Goal: Task Accomplishment & Management: Use online tool/utility

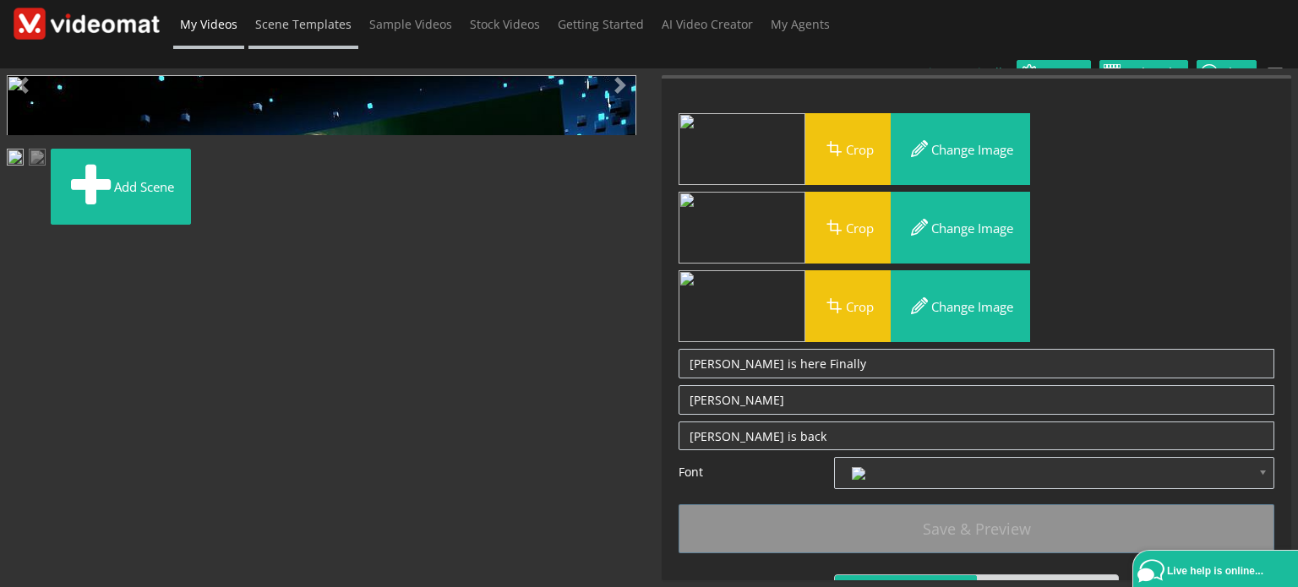
click at [309, 30] on span "Scene Templates" at bounding box center [303, 24] width 96 height 16
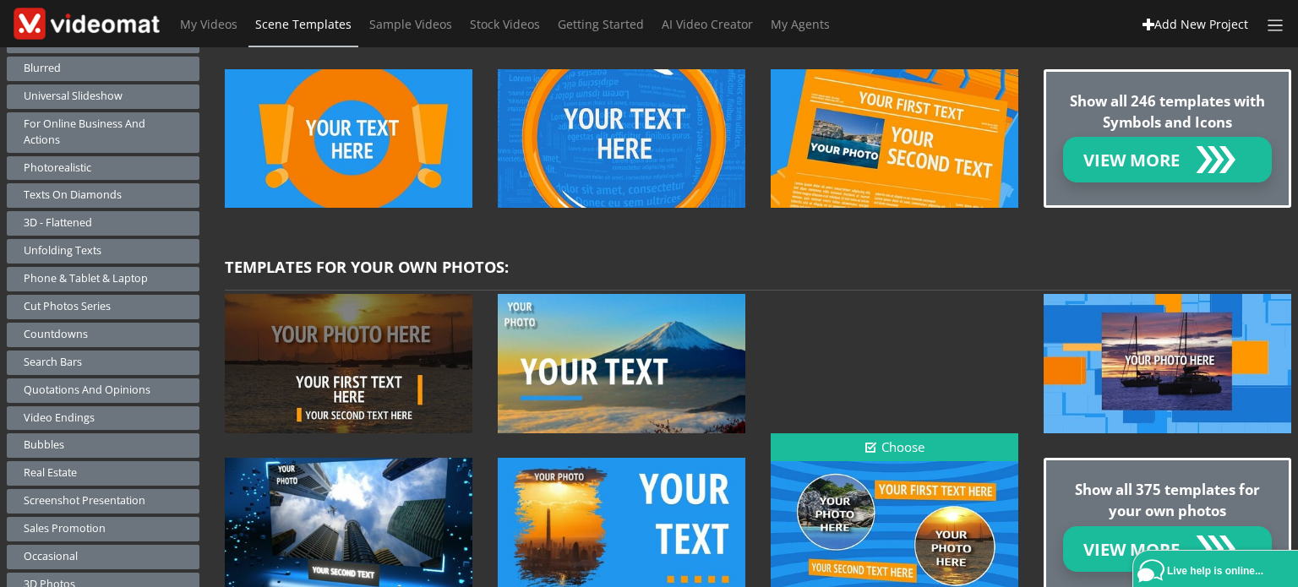
scroll to position [845, 0]
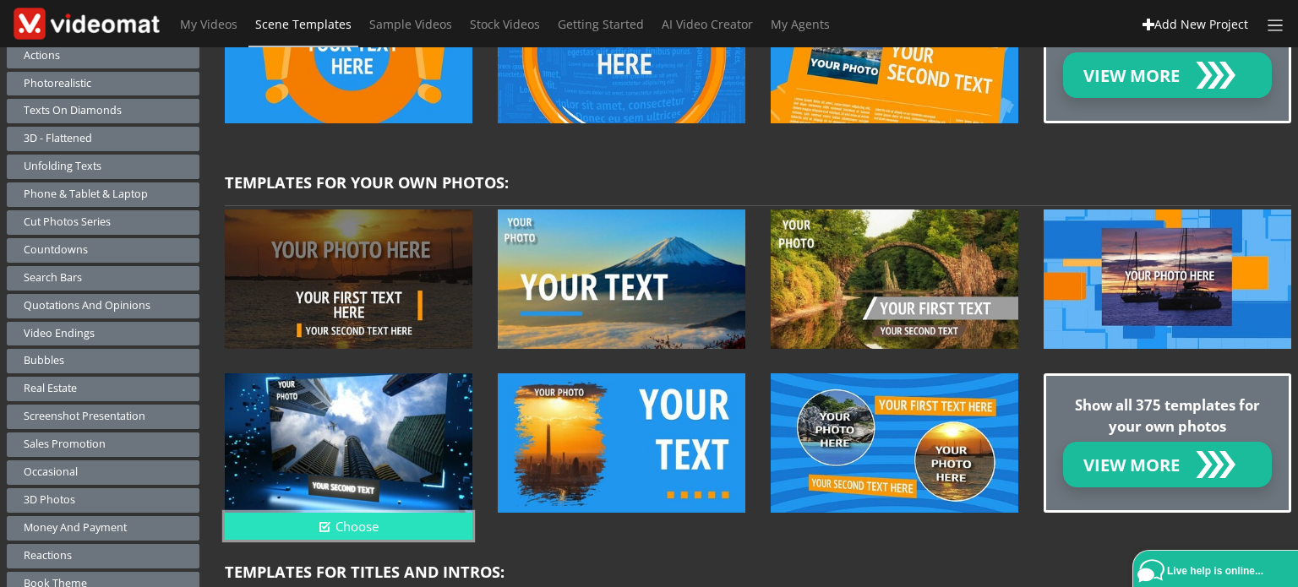
click at [359, 515] on button "Choose" at bounding box center [349, 527] width 248 height 28
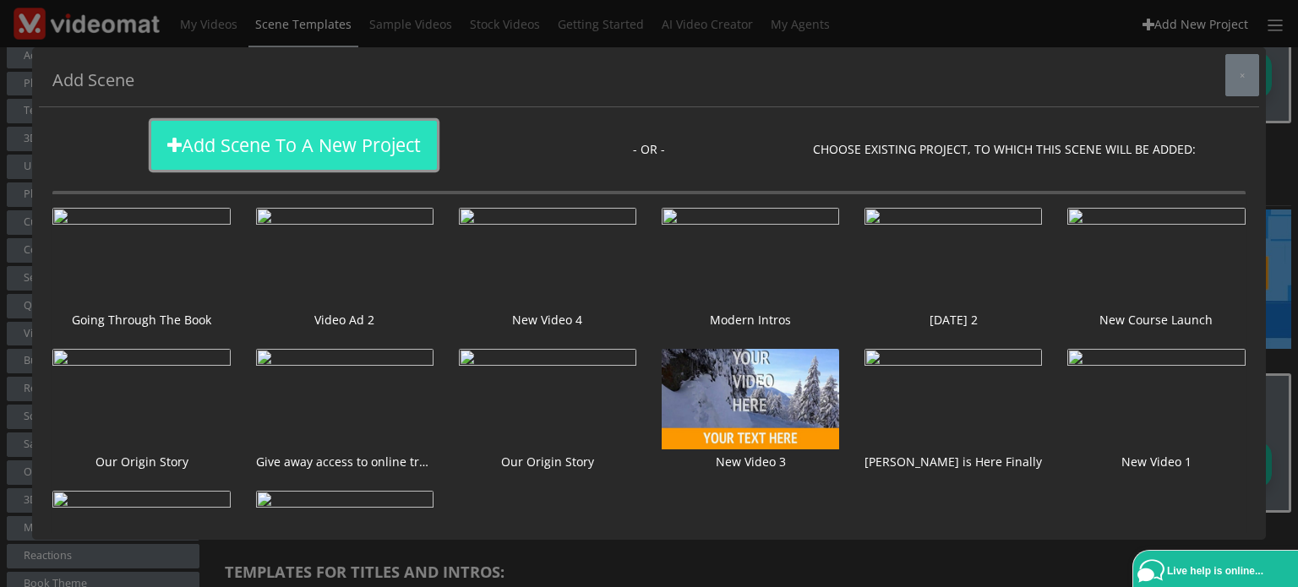
click at [267, 134] on div "Add Scene to a New Project" at bounding box center [294, 145] width 254 height 27
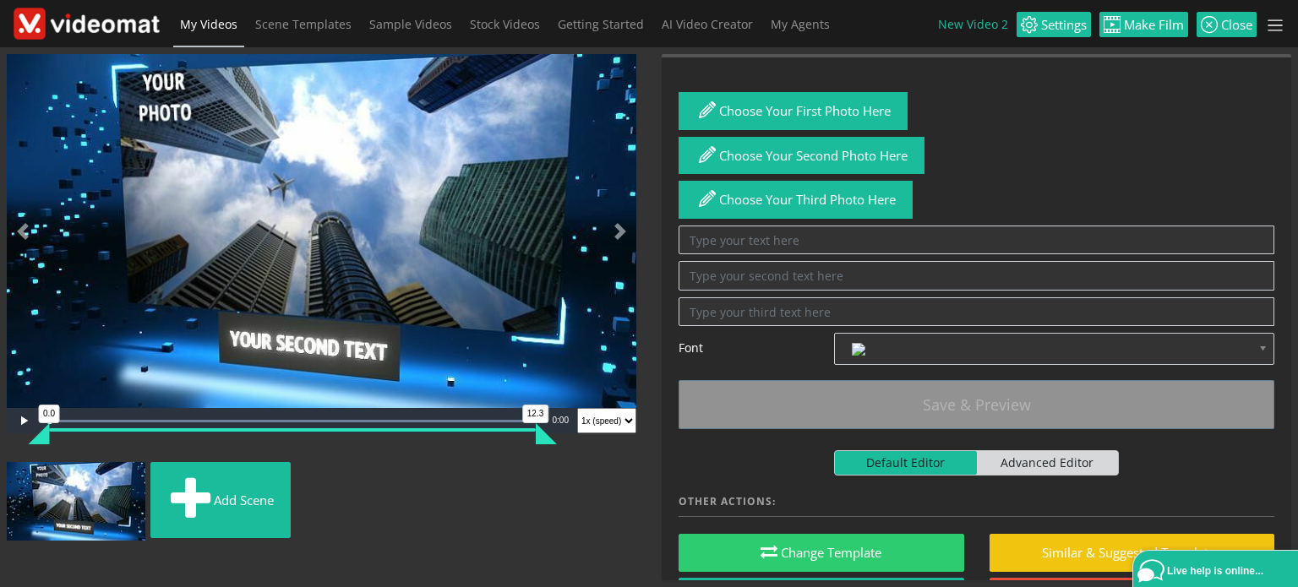
click at [329, 359] on img "Video Player" at bounding box center [322, 231] width 630 height 354
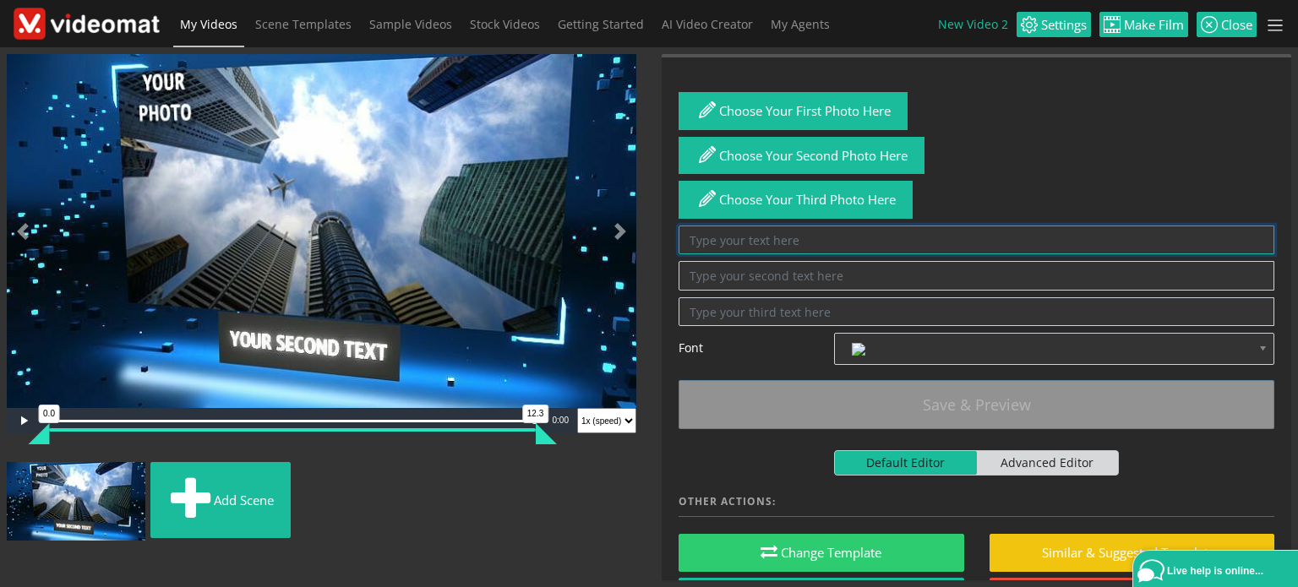
click at [760, 239] on textarea at bounding box center [977, 241] width 596 height 30
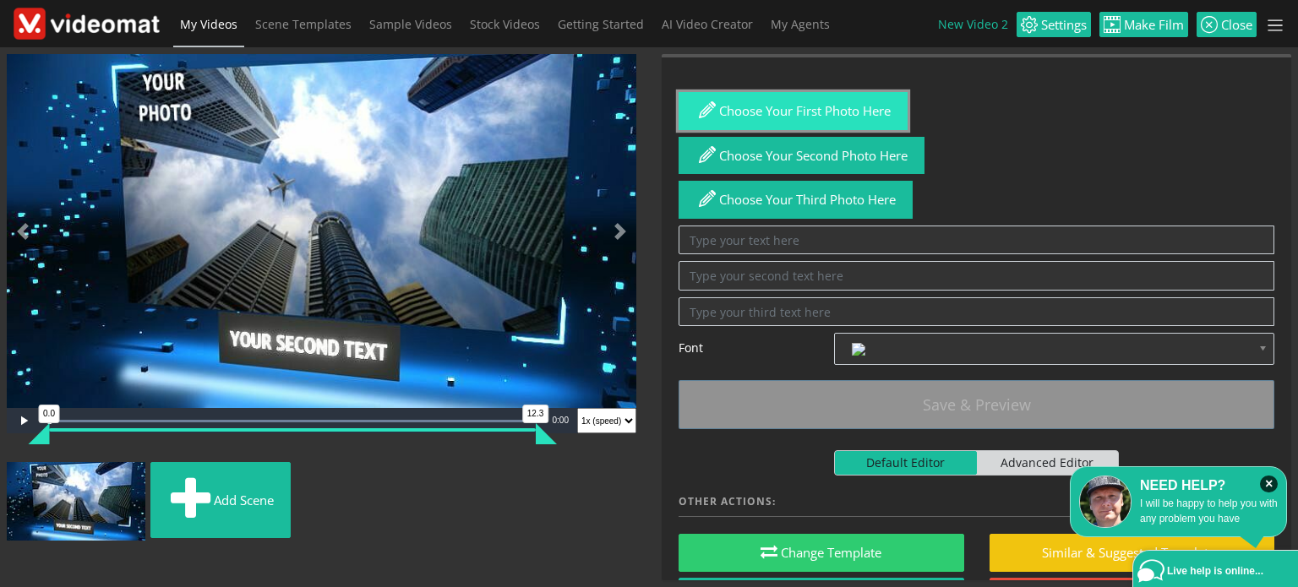
click at [709, 120] on span "button" at bounding box center [707, 110] width 24 height 24
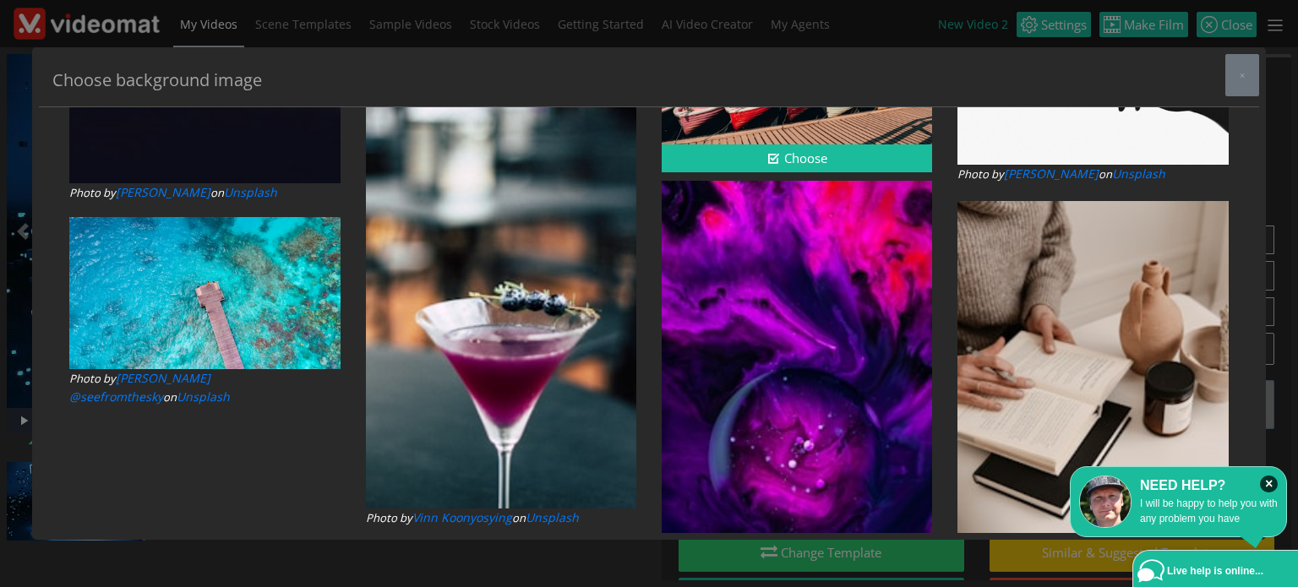
scroll to position [1775, 0]
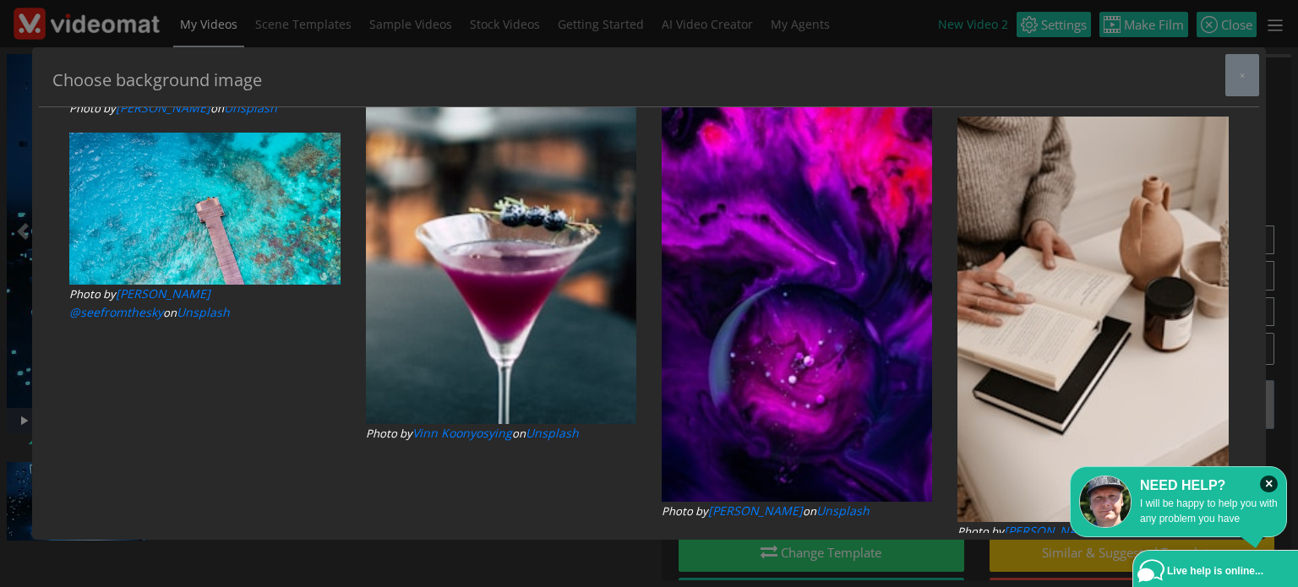
click at [800, 335] on img at bounding box center [797, 299] width 270 height 406
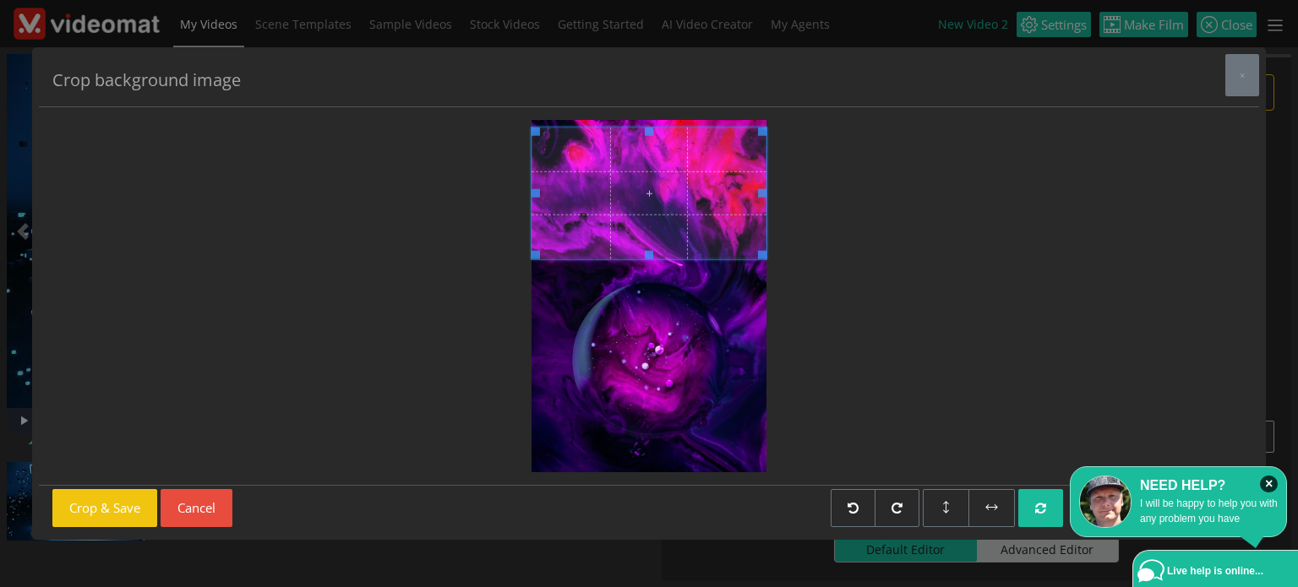
click at [657, 176] on span at bounding box center [649, 194] width 235 height 132
click at [89, 513] on button "Crop & Save" at bounding box center [104, 508] width 105 height 38
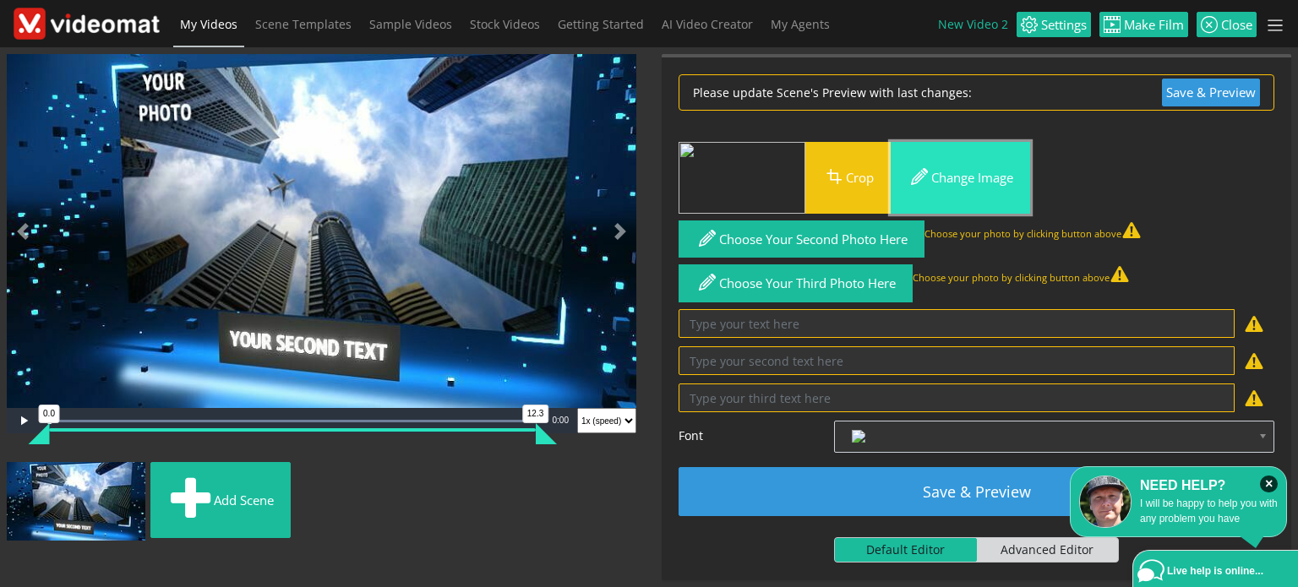
click at [923, 175] on span "button" at bounding box center [920, 177] width 24 height 24
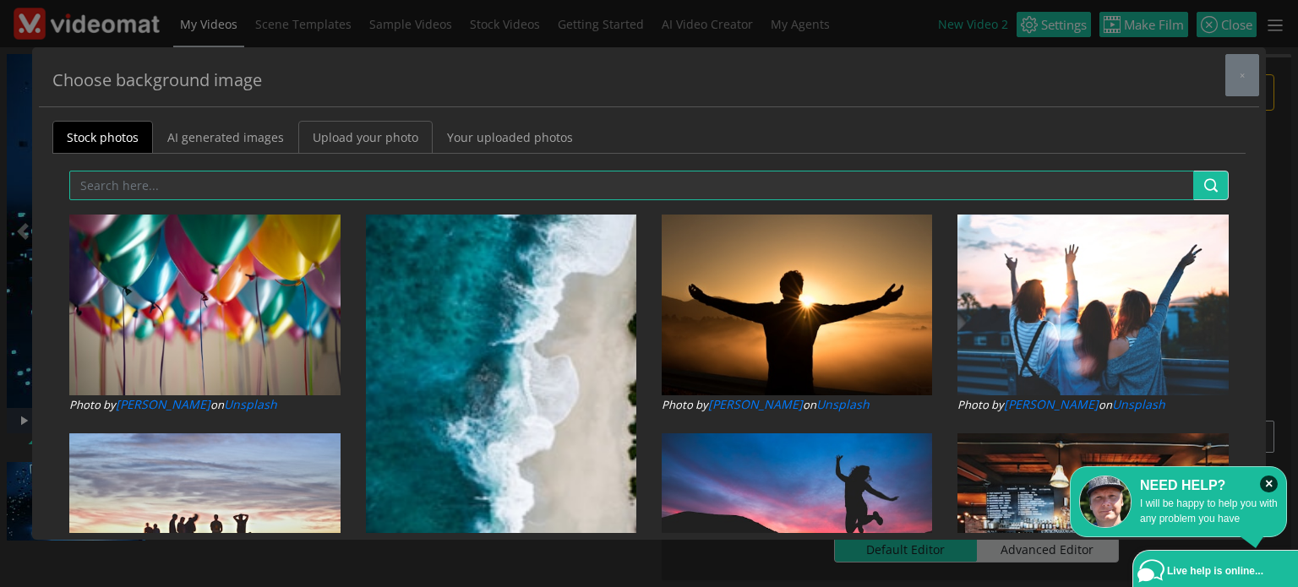
click at [330, 138] on link "Upload your photo" at bounding box center [365, 137] width 134 height 33
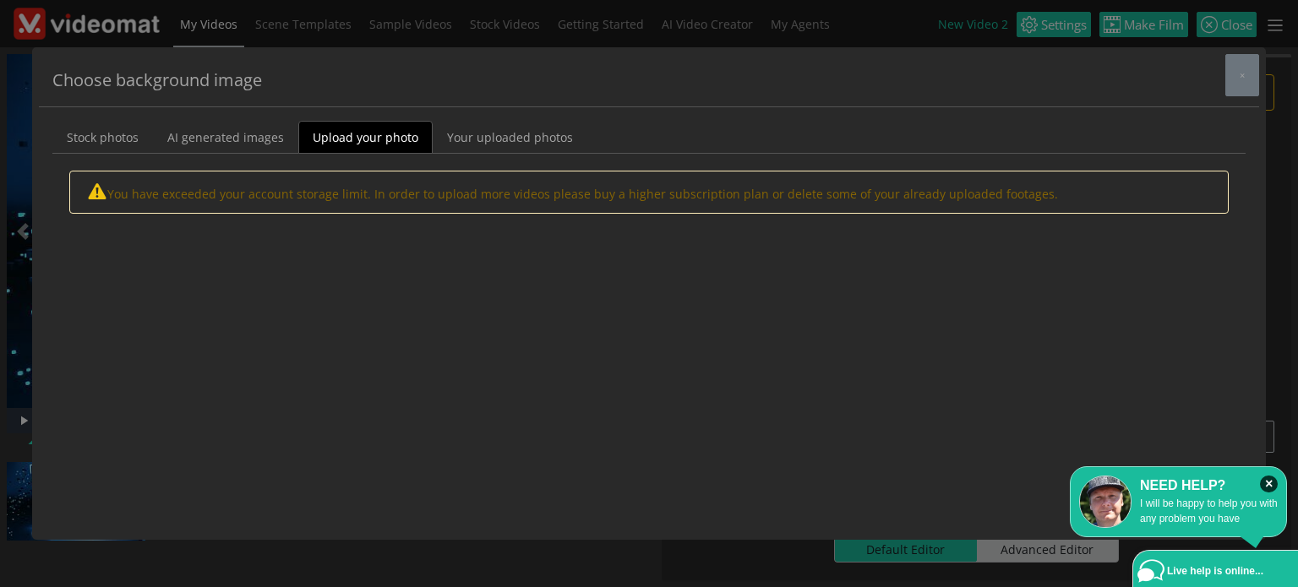
click at [201, 30] on div "Choose background image × Stock photos AI generated images Upload your photo Yo…" at bounding box center [649, 293] width 1298 height 587
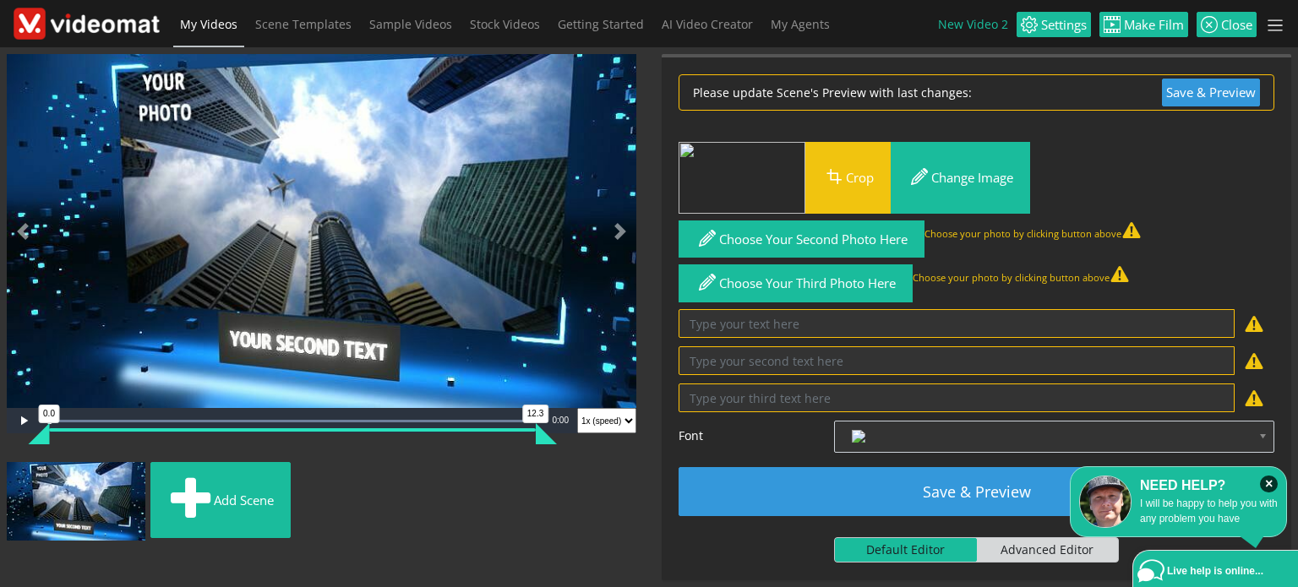
click at [972, 28] on li "New Video 2" at bounding box center [977, 24] width 79 height 47
click at [183, 33] on link "My Videos" at bounding box center [208, 24] width 71 height 49
click at [30, 237] on span at bounding box center [22, 231] width 17 height 17
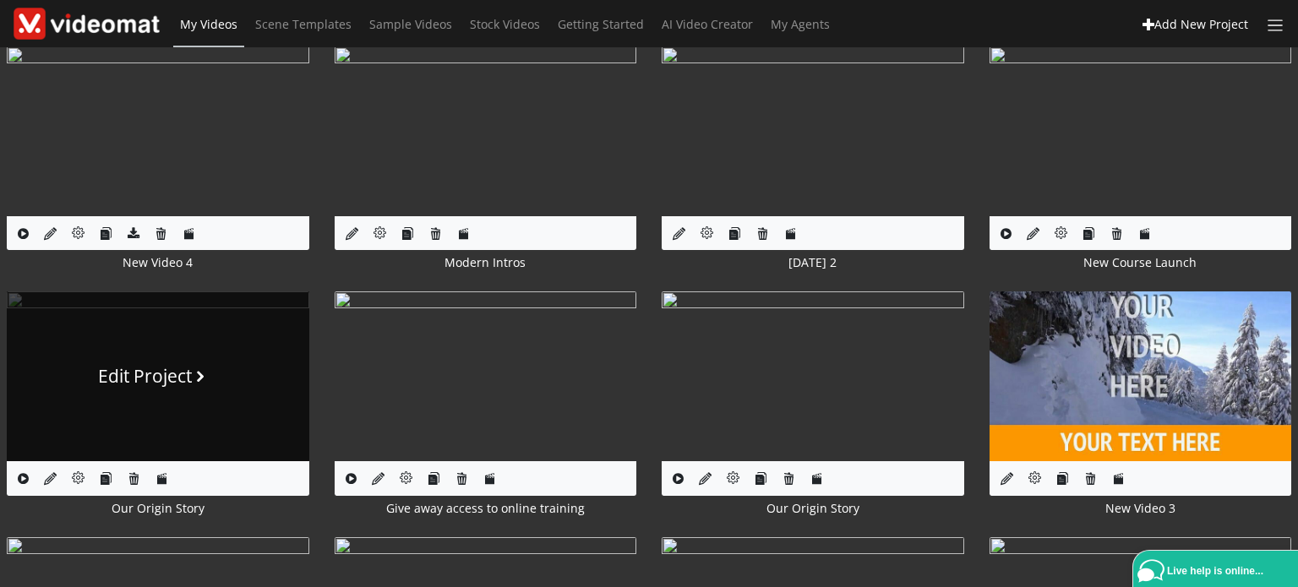
scroll to position [85, 0]
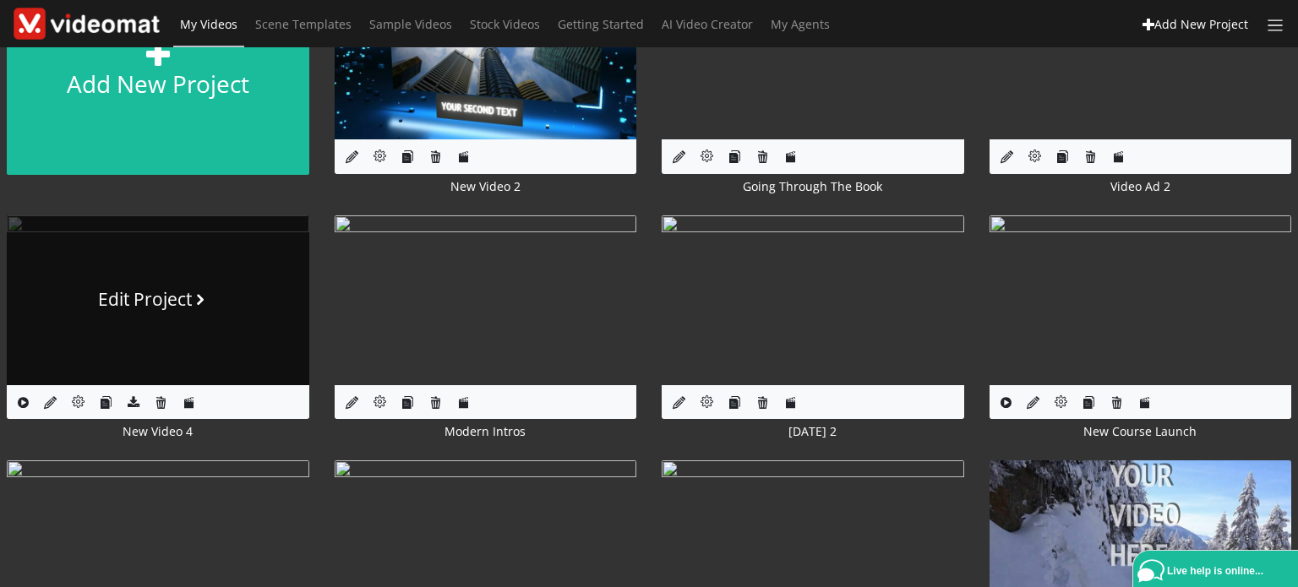
click at [157, 303] on div "Edit Project" at bounding box center [157, 299] width 119 height 27
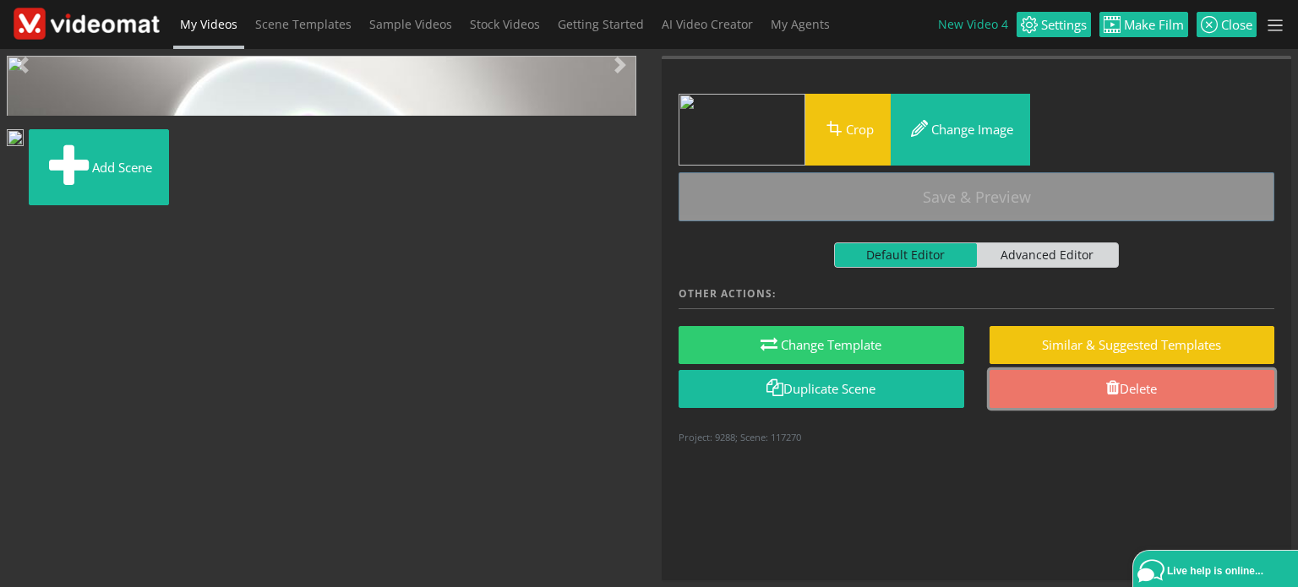
click at [1106, 385] on span at bounding box center [1113, 387] width 14 height 17
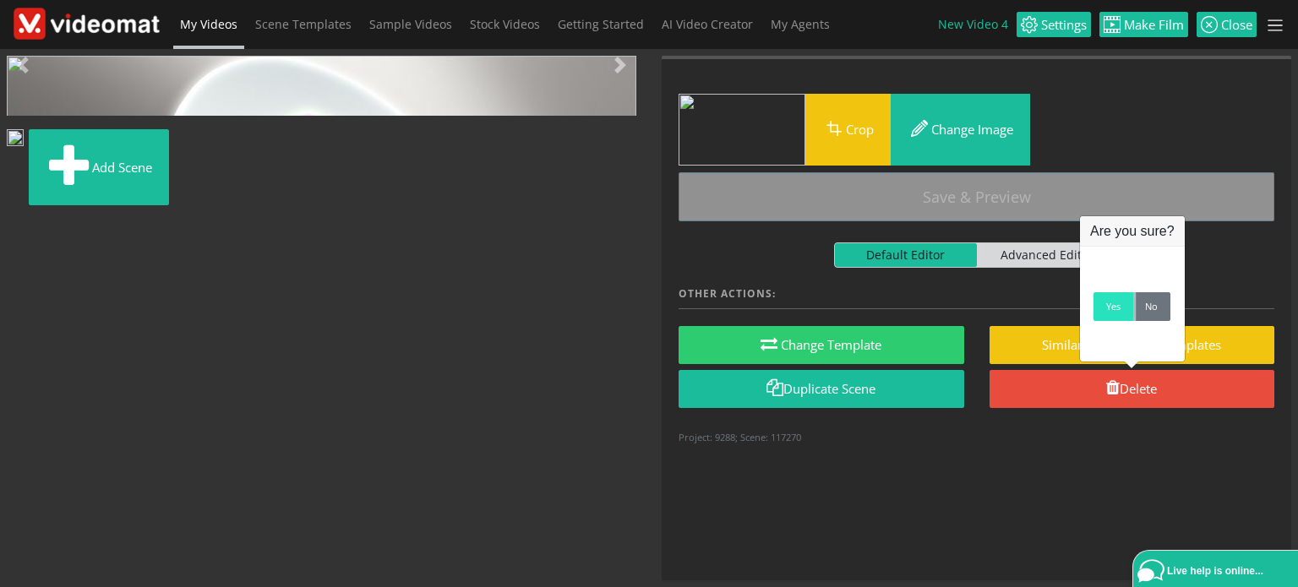
click at [1110, 314] on link "Yes" at bounding box center [1113, 306] width 40 height 29
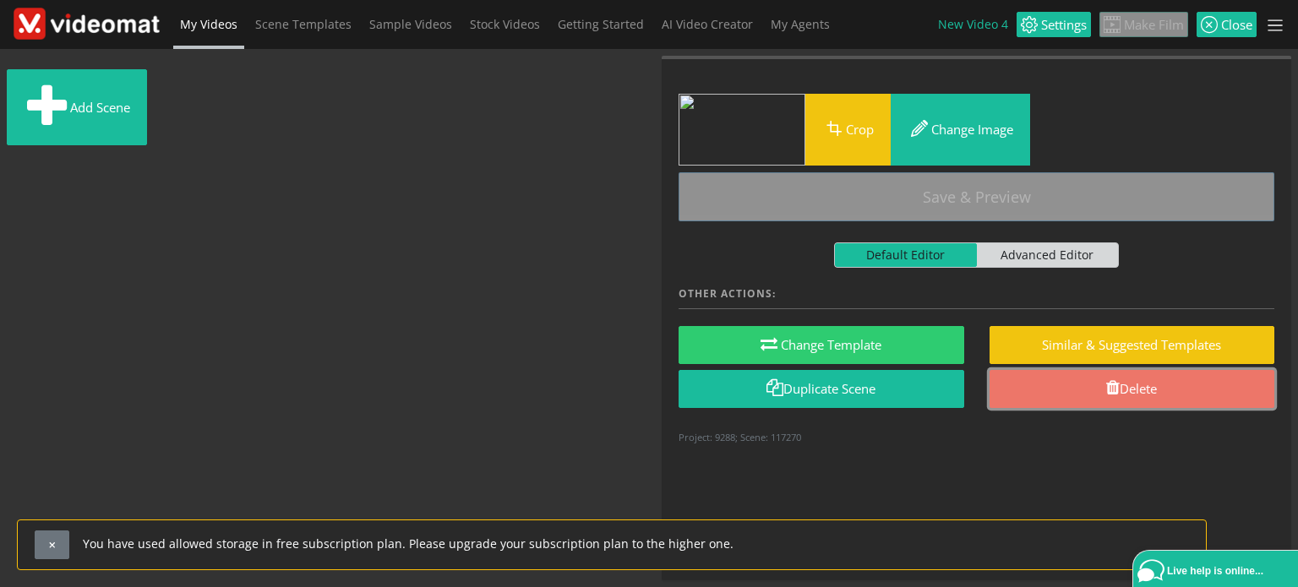
click at [1096, 388] on link "Delete" at bounding box center [1133, 389] width 286 height 38
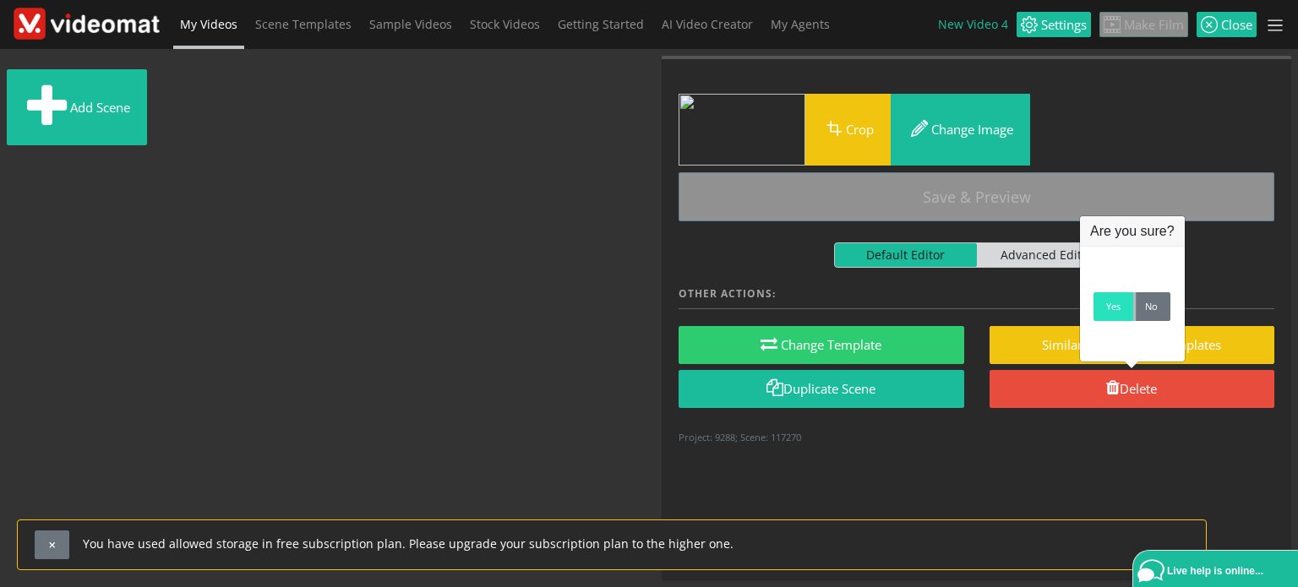
click at [1109, 319] on link "Yes" at bounding box center [1113, 306] width 40 height 29
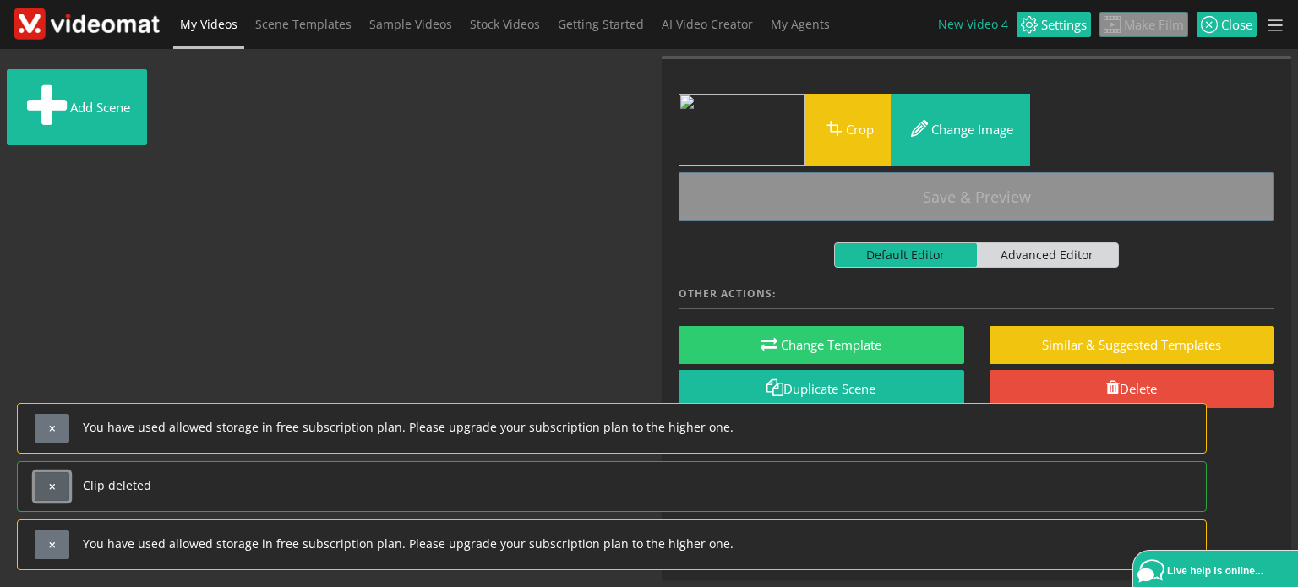
click at [54, 494] on button "button" at bounding box center [52, 486] width 35 height 29
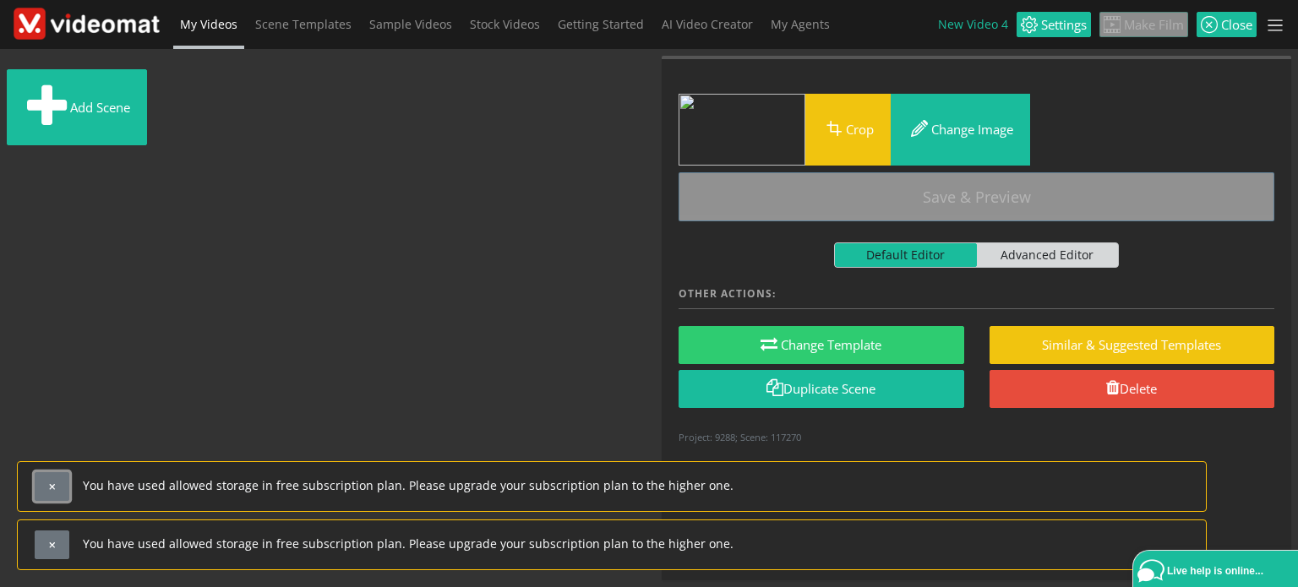
click at [54, 494] on button "button" at bounding box center [52, 486] width 35 height 29
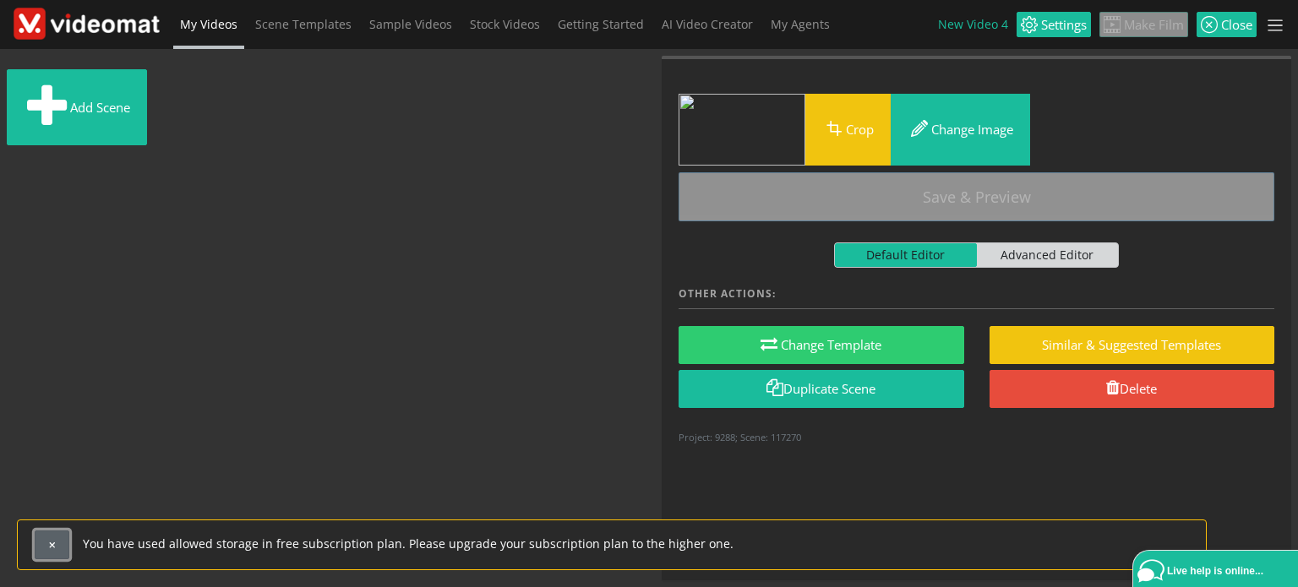
click at [53, 539] on button "button" at bounding box center [52, 545] width 35 height 29
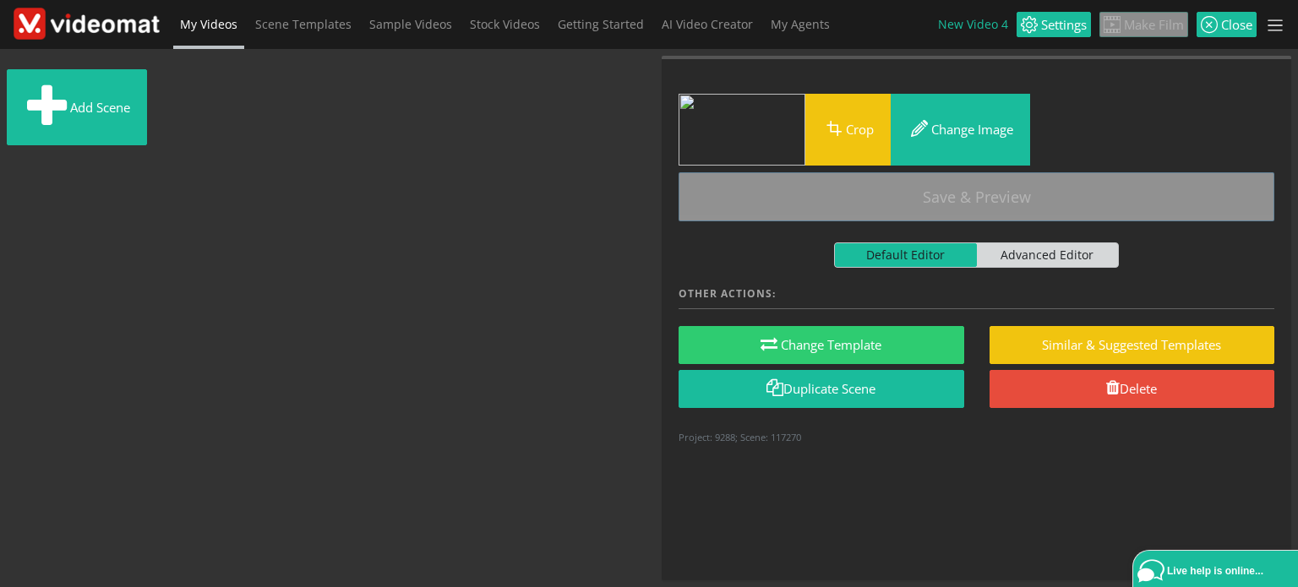
click at [221, 27] on span "My Videos" at bounding box center [208, 24] width 57 height 16
click at [105, 30] on img at bounding box center [87, 23] width 146 height 31
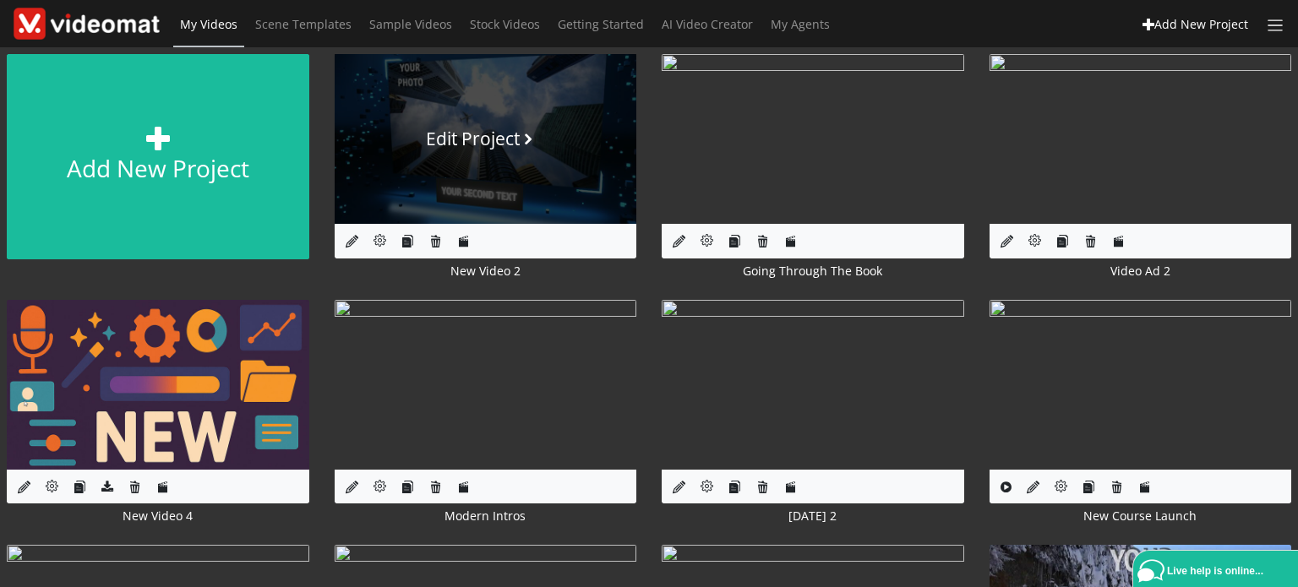
click at [481, 144] on div "Edit Project" at bounding box center [485, 139] width 119 height 27
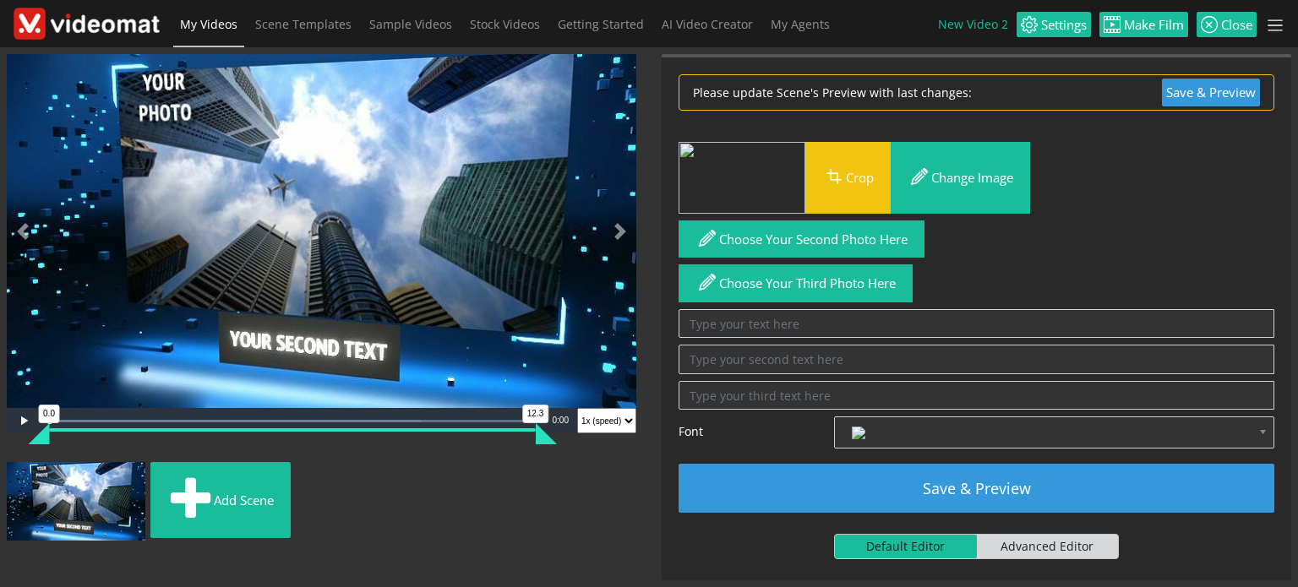
click at [369, 149] on img "Video Player" at bounding box center [322, 231] width 630 height 354
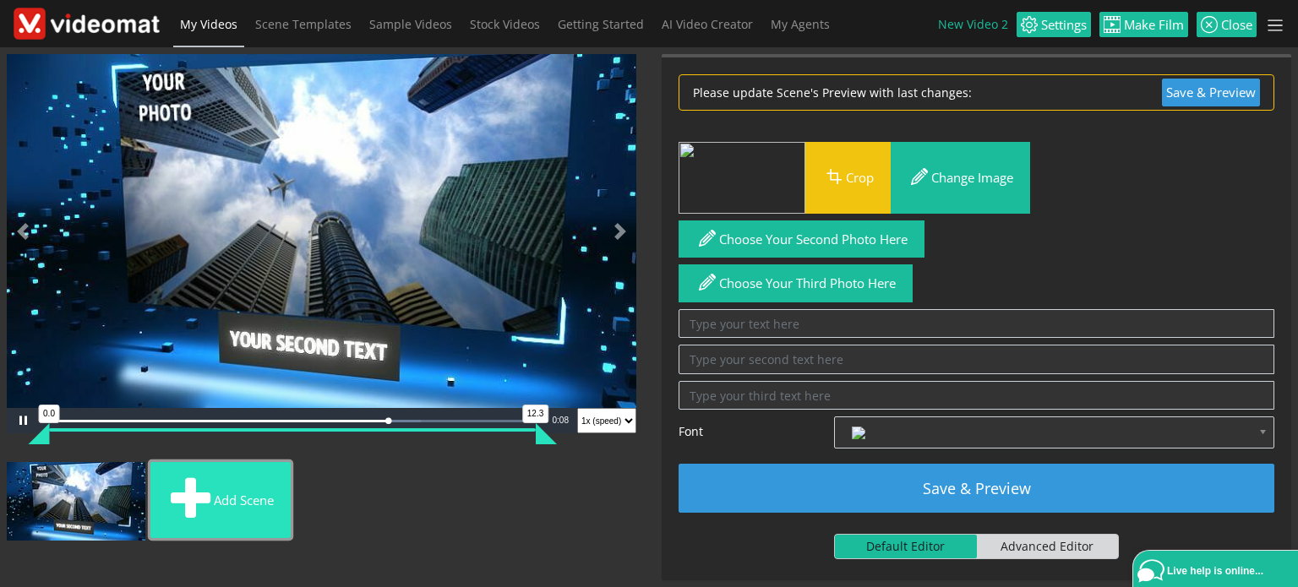
click at [210, 493] on span at bounding box center [190, 500] width 46 height 57
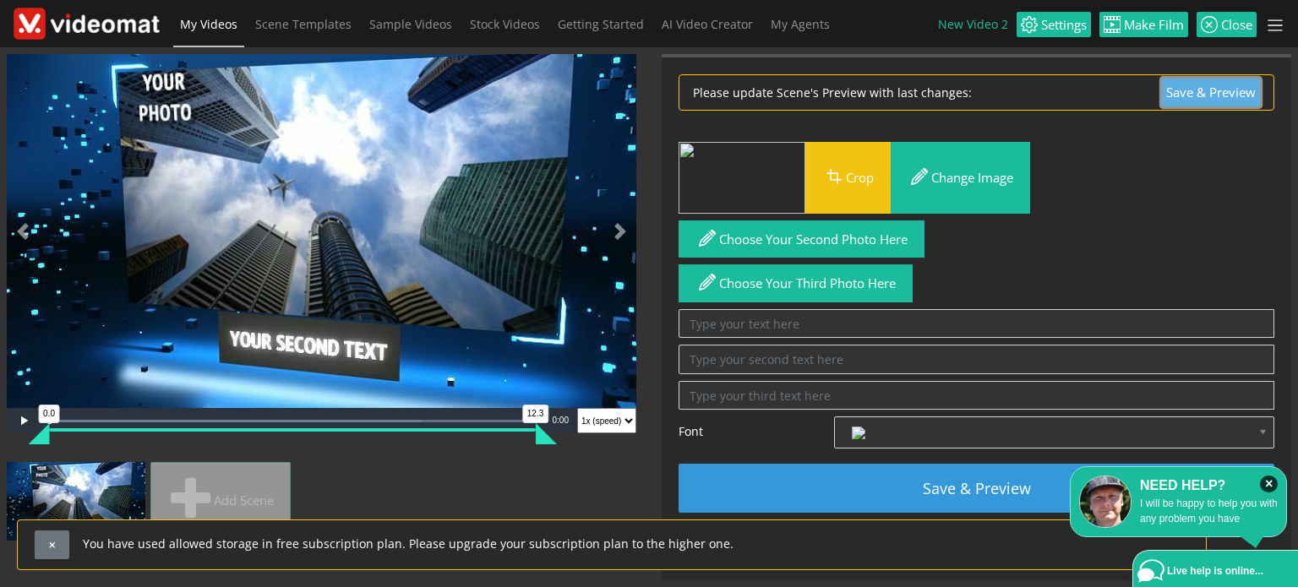
click at [1165, 93] on button "Save & Preview" at bounding box center [1211, 93] width 98 height 28
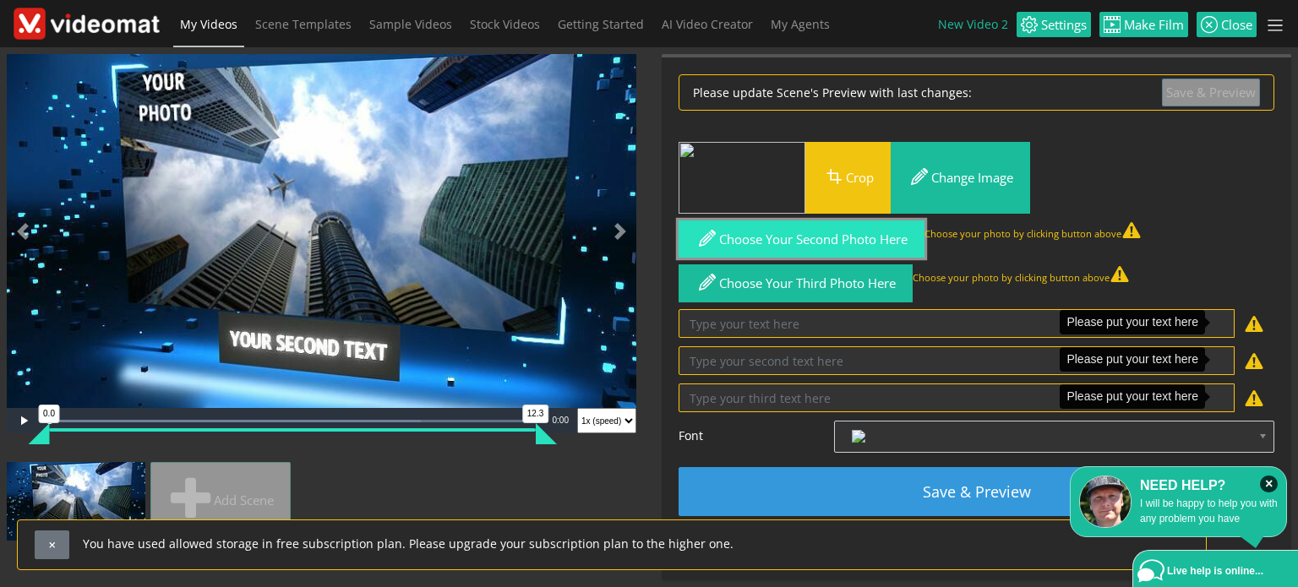
click at [706, 239] on span "button" at bounding box center [707, 238] width 24 height 24
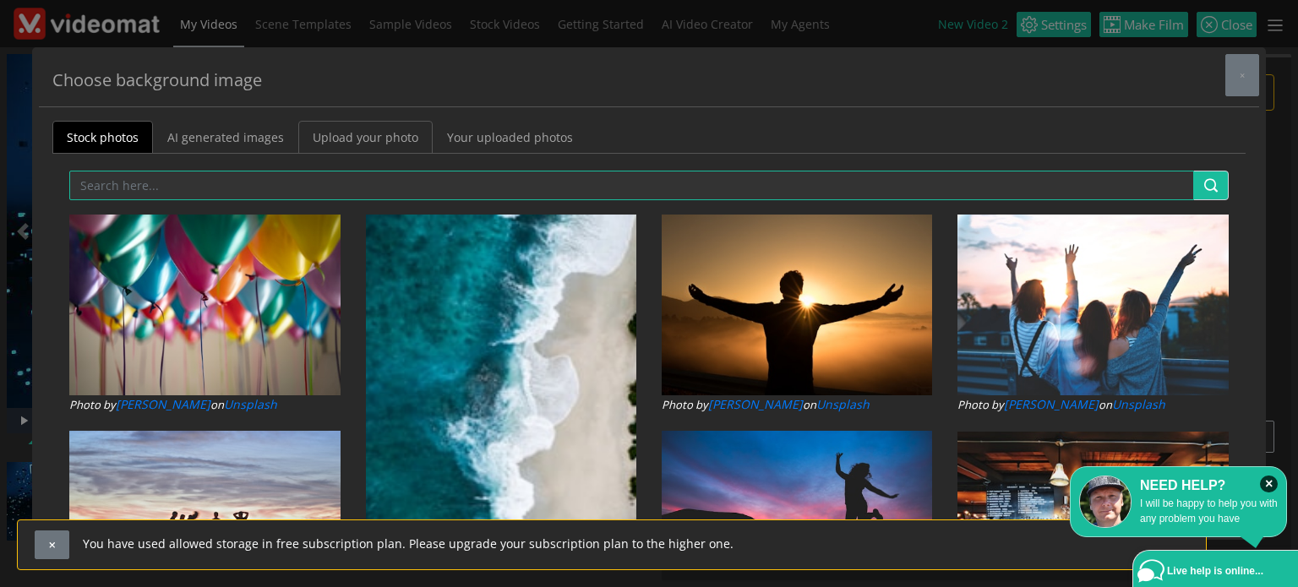
click at [355, 134] on link "Upload your photo" at bounding box center [365, 137] width 134 height 33
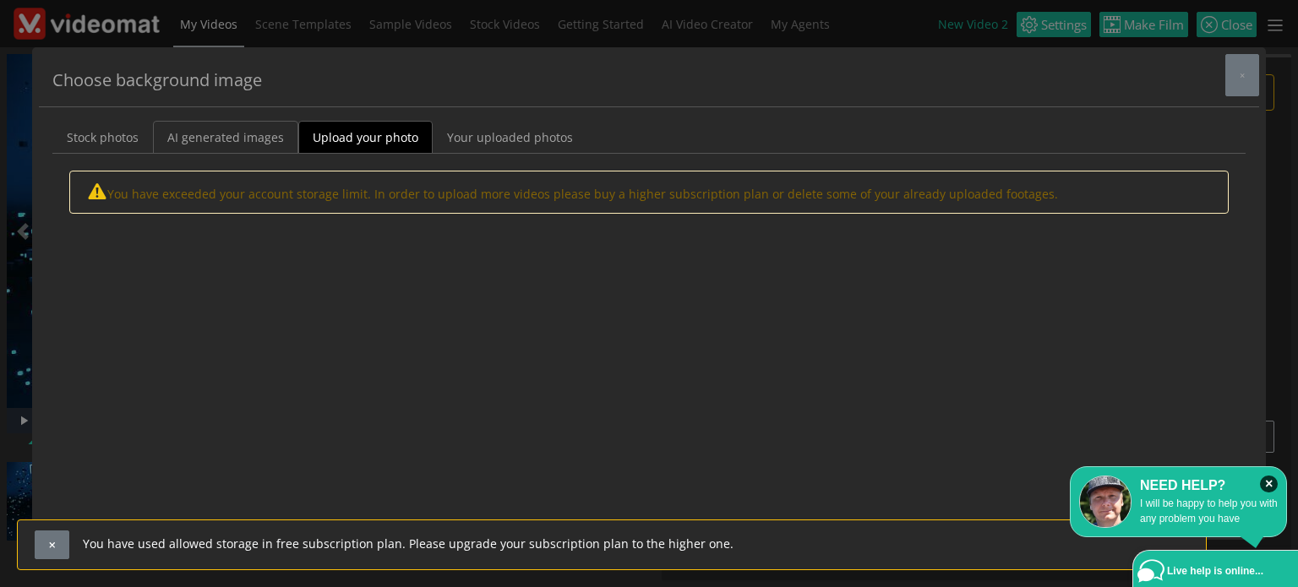
click at [241, 144] on link "AI generated images" at bounding box center [225, 137] width 145 height 33
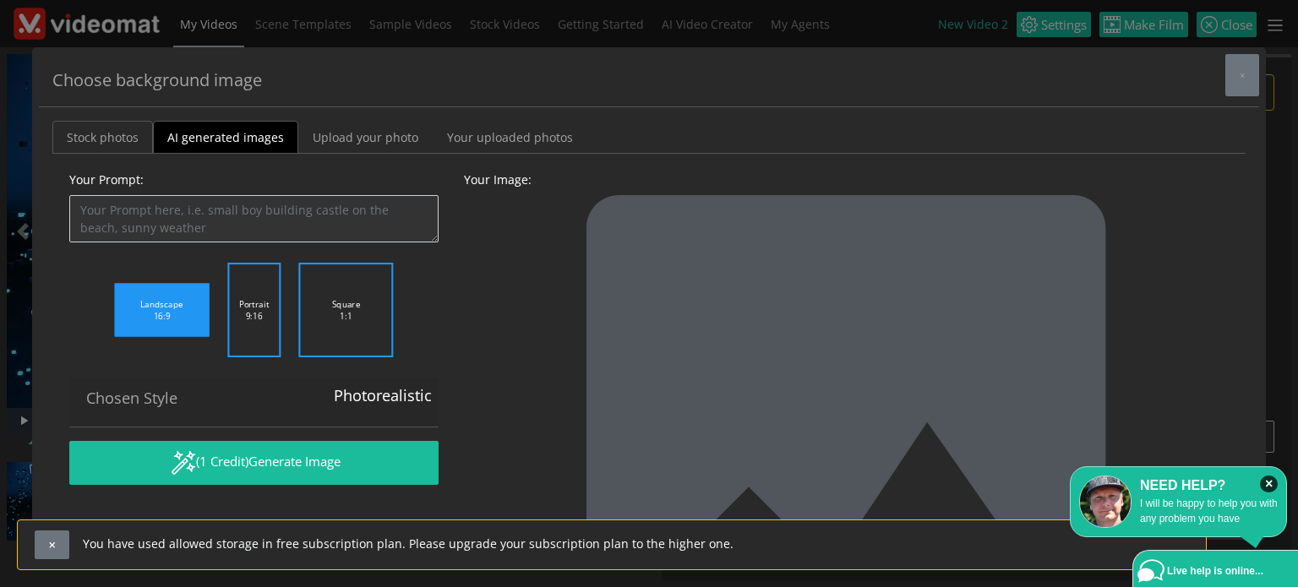
click at [101, 144] on link "Stock photos" at bounding box center [102, 137] width 101 height 33
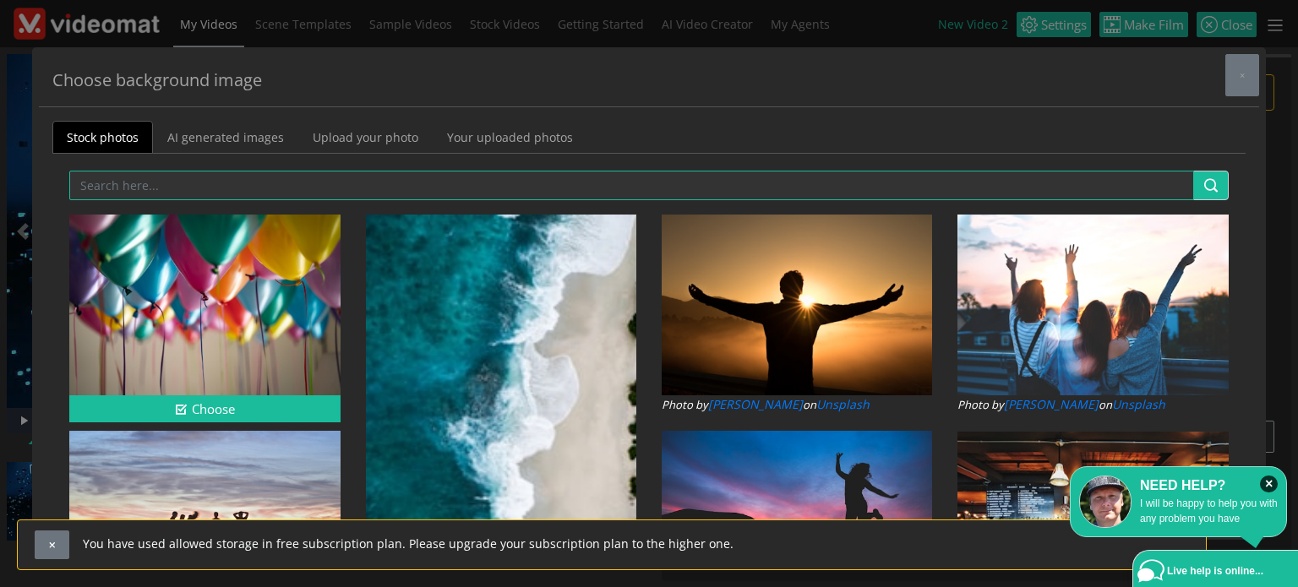
click at [262, 341] on img at bounding box center [204, 305] width 270 height 181
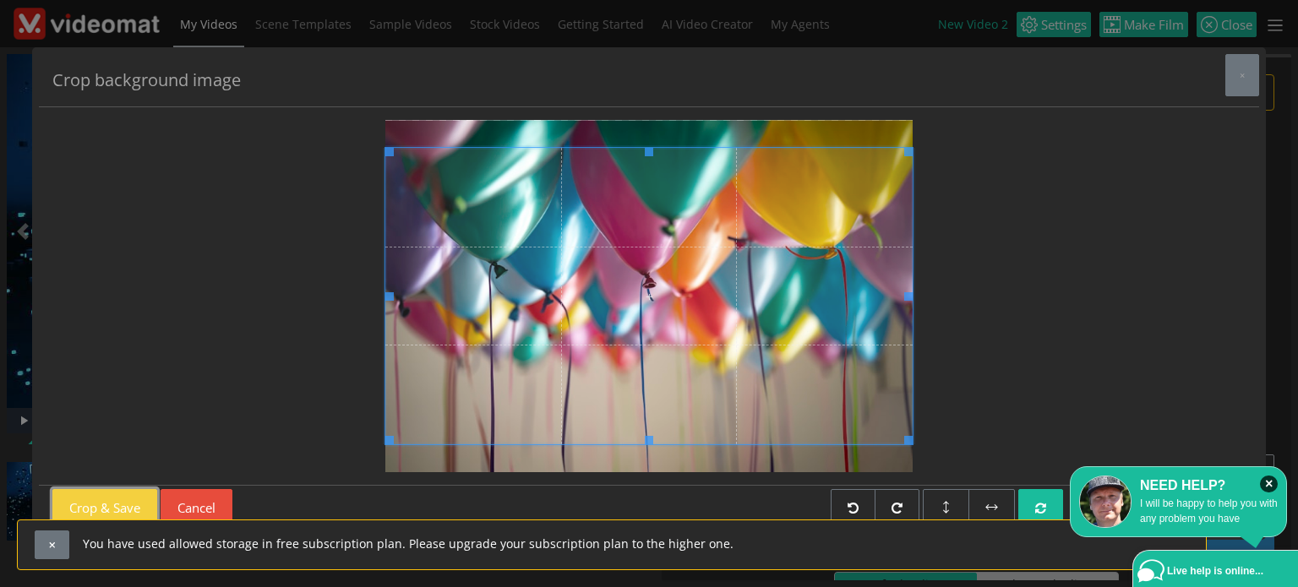
click at [140, 504] on button "Crop & Save" at bounding box center [104, 508] width 105 height 38
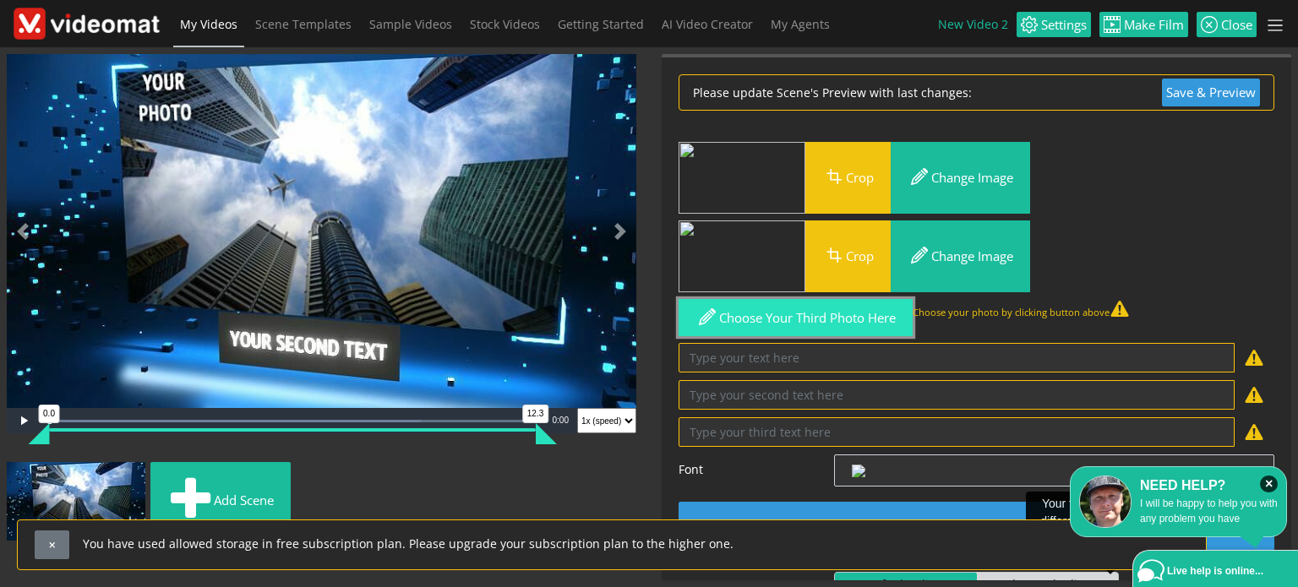
click at [834, 319] on button "Choose your third photo here" at bounding box center [796, 318] width 234 height 38
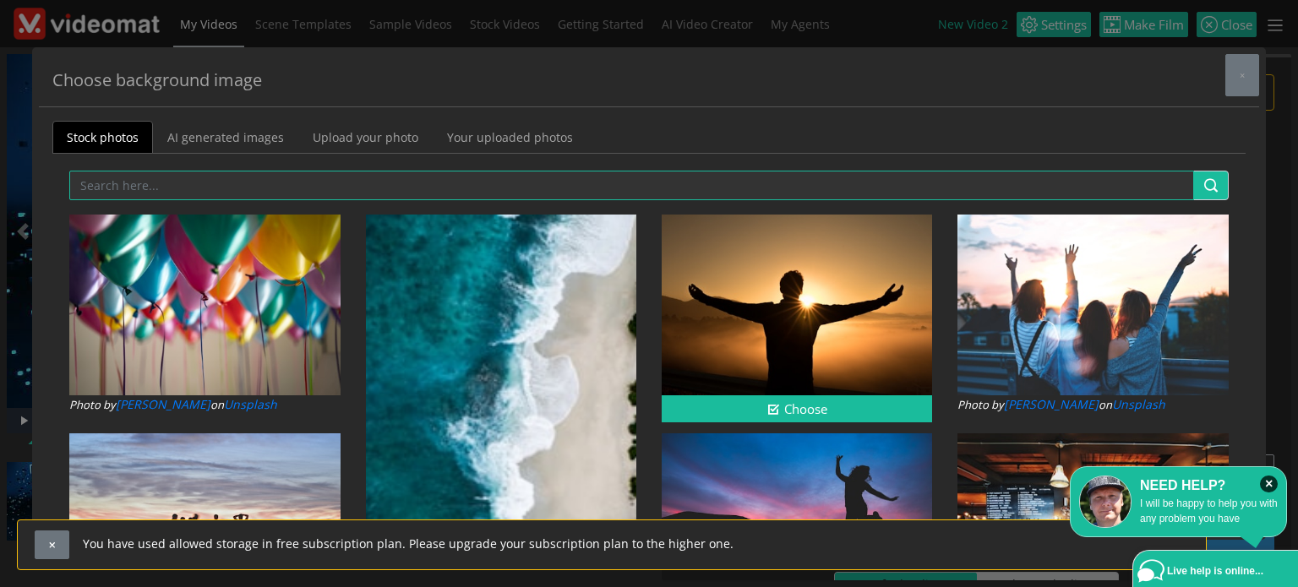
click at [791, 311] on img at bounding box center [797, 305] width 270 height 181
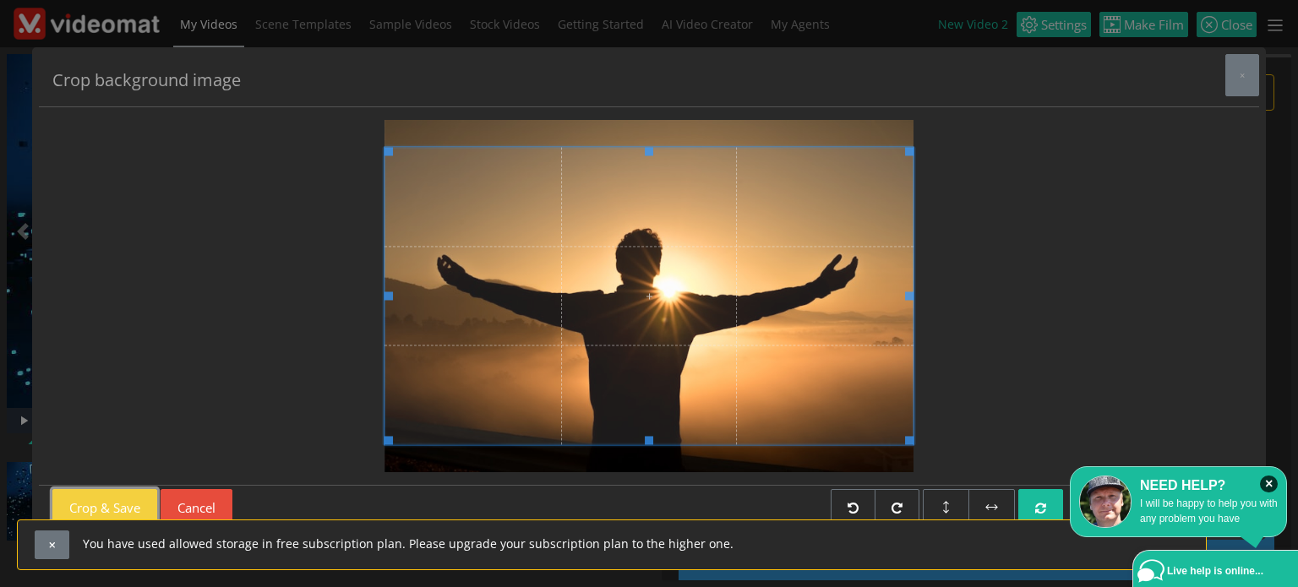
click at [114, 515] on button "Crop & Save" at bounding box center [104, 508] width 105 height 38
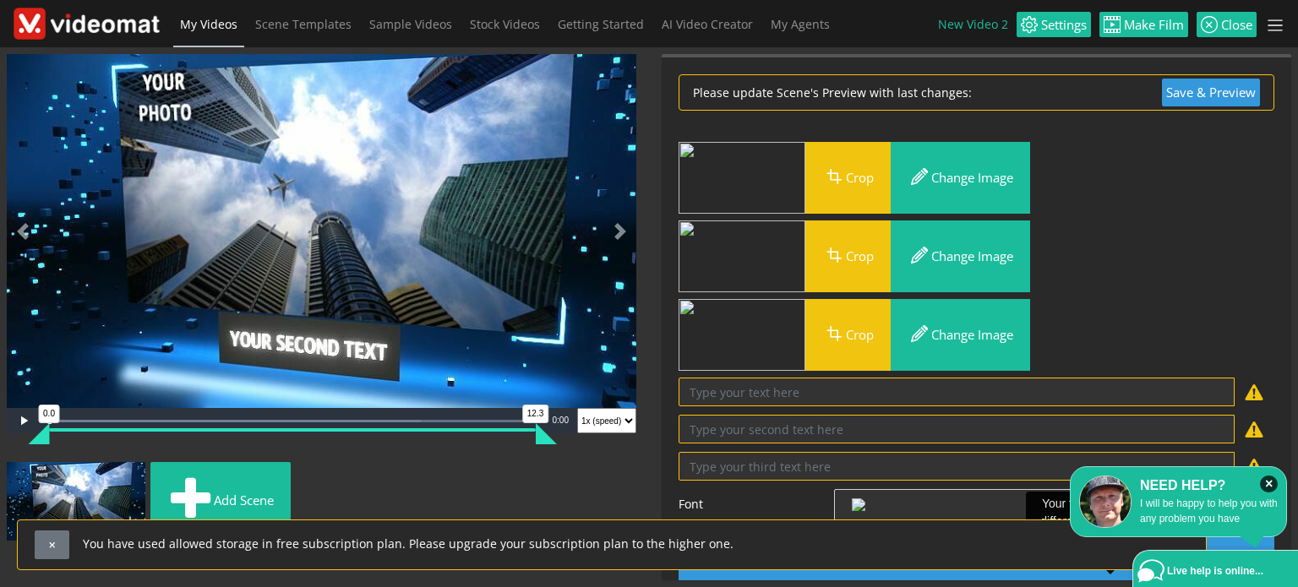
scroll to position [85, 0]
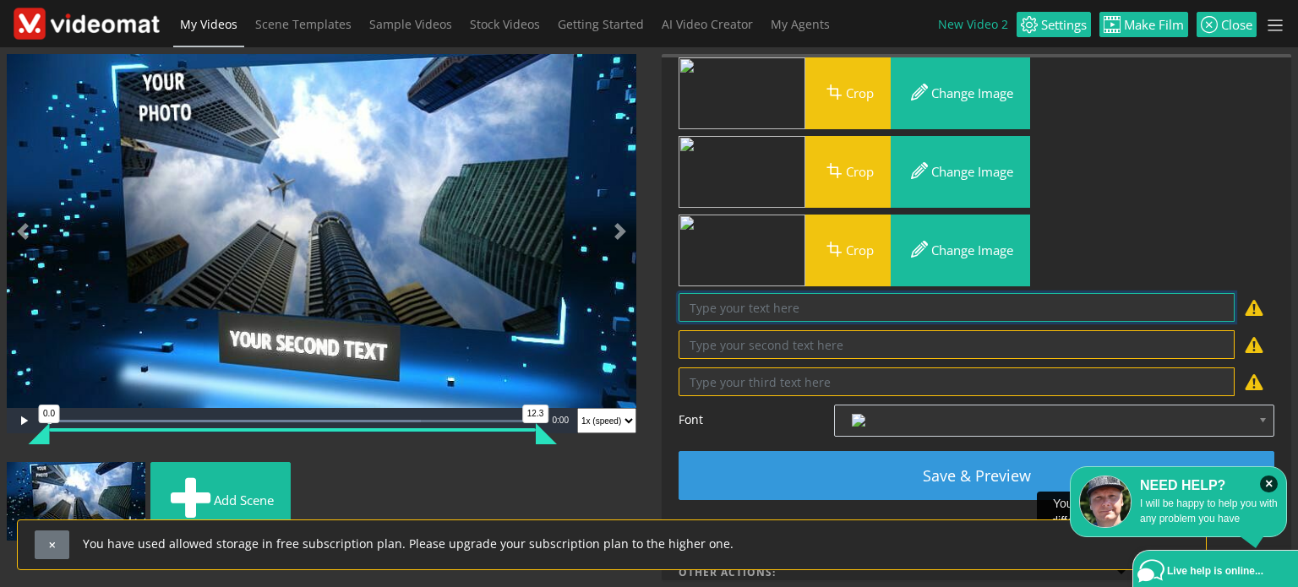
click at [874, 312] on textarea at bounding box center [957, 308] width 556 height 30
type textarea "hello"
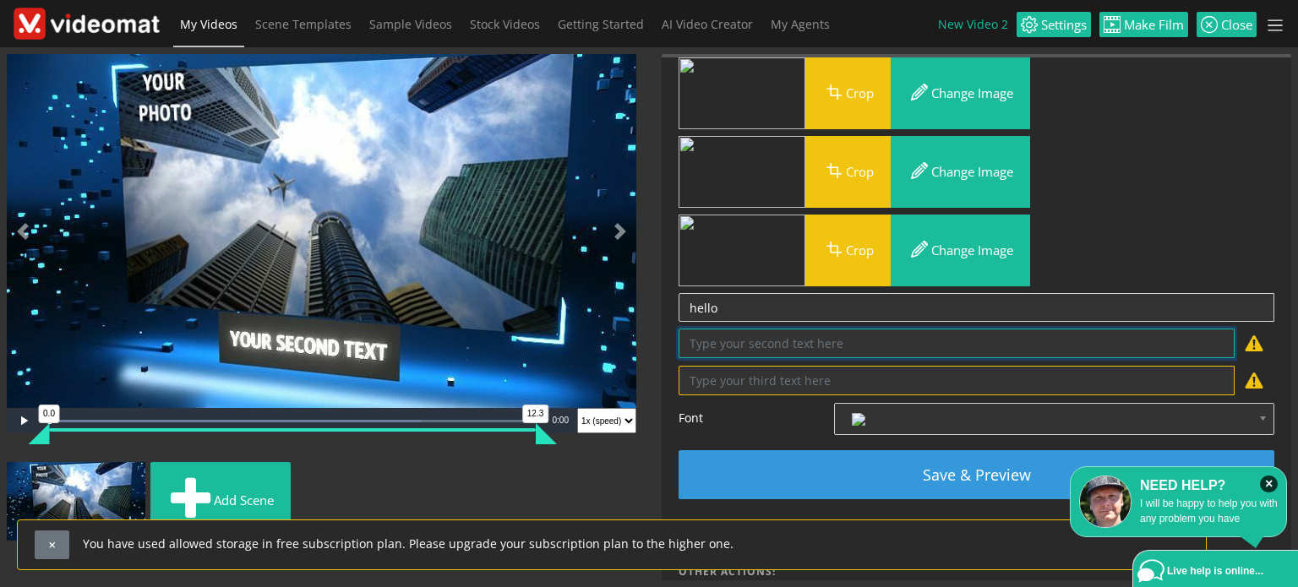
click at [832, 341] on textarea at bounding box center [957, 344] width 556 height 30
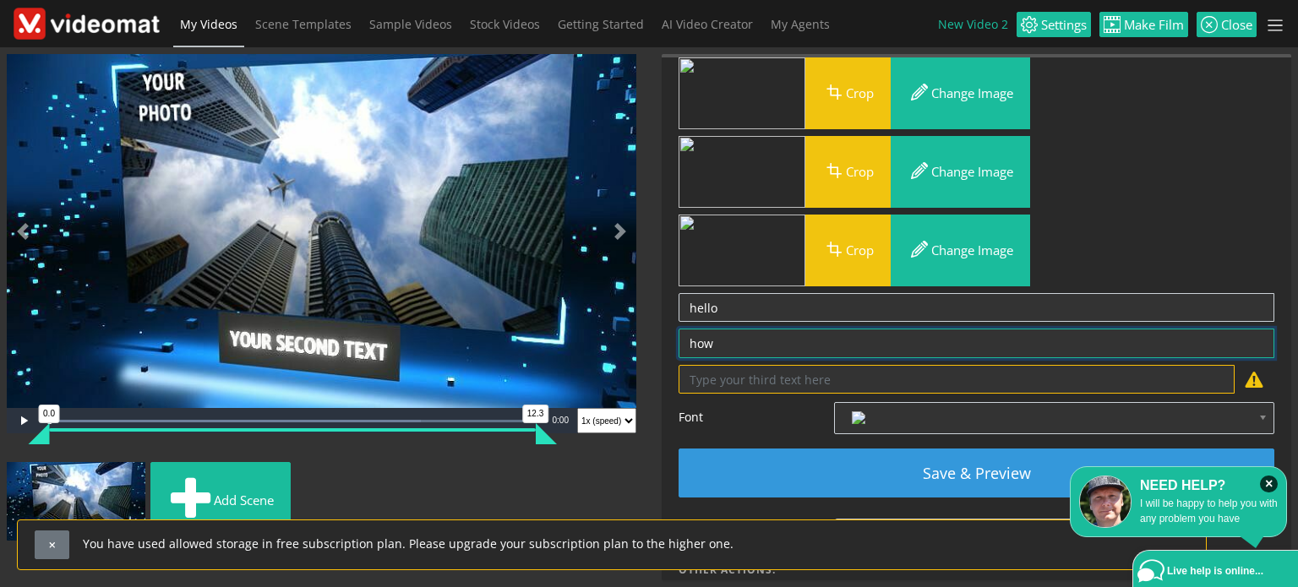
type textarea "how"
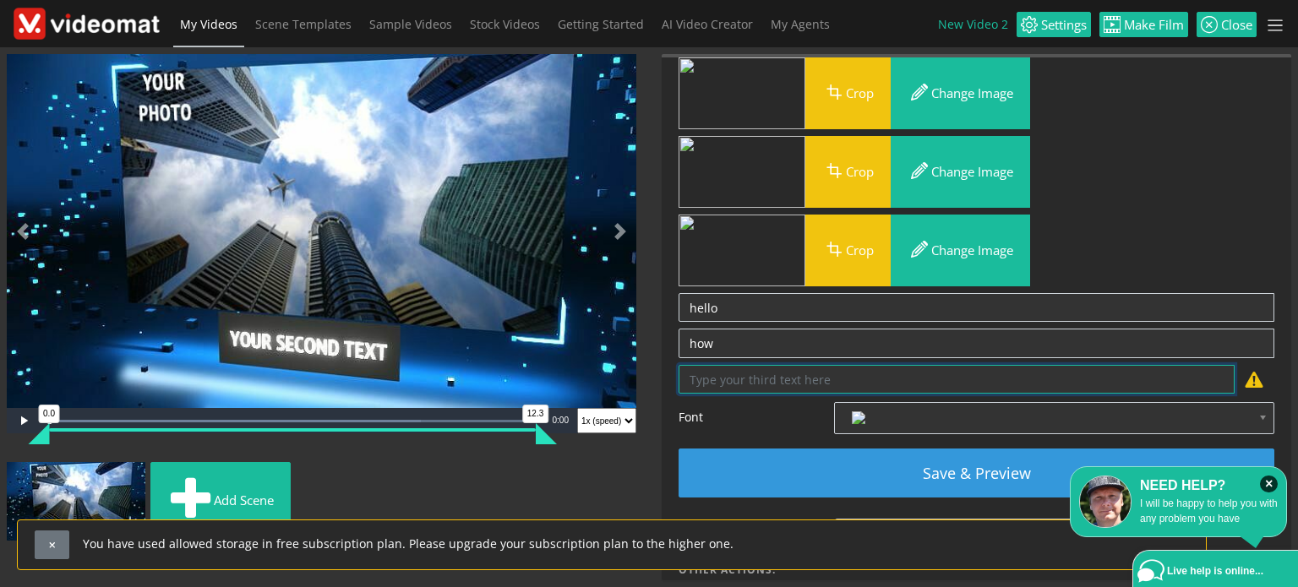
click at [767, 389] on textarea at bounding box center [957, 380] width 556 height 30
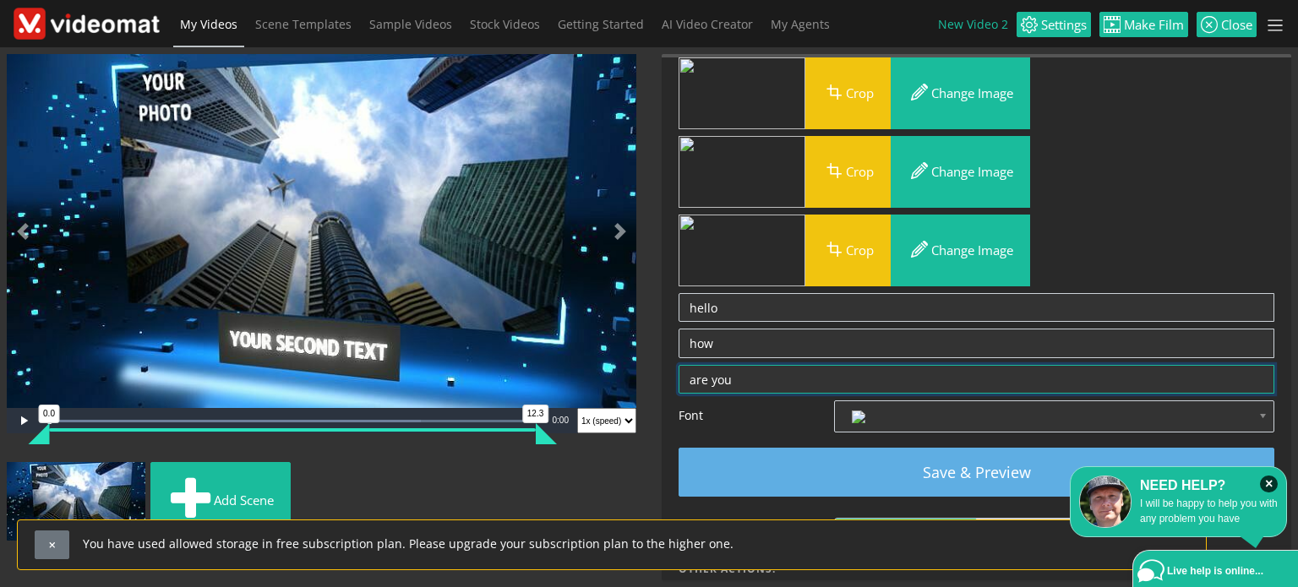
type textarea "are you"
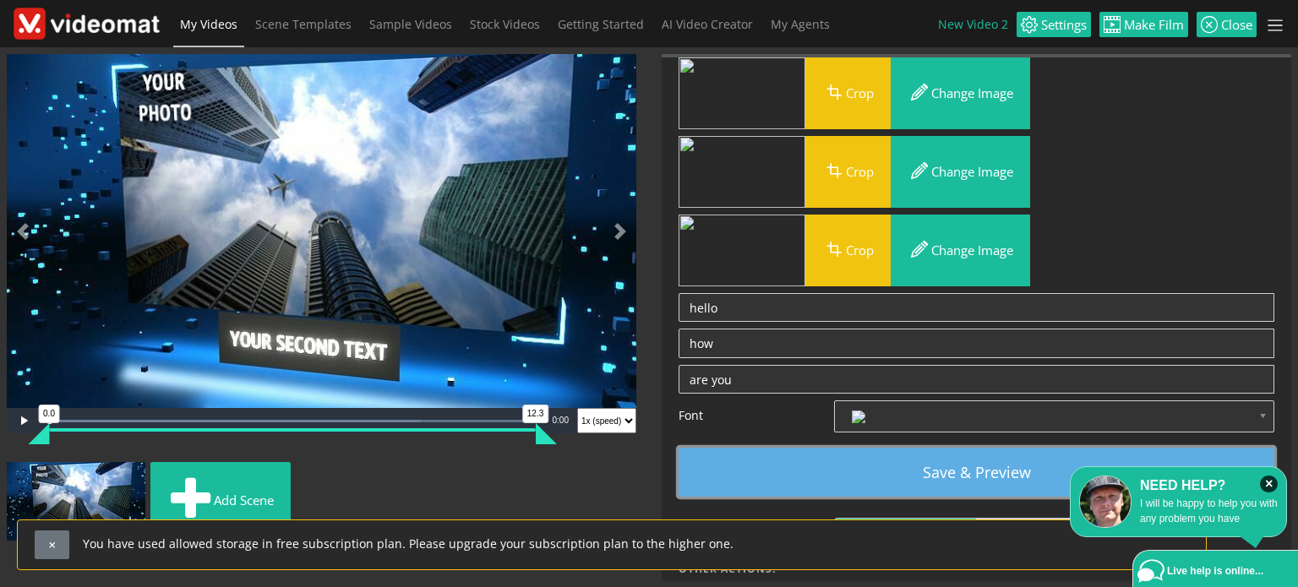
click at [892, 466] on button "Save & Preview" at bounding box center [977, 472] width 596 height 49
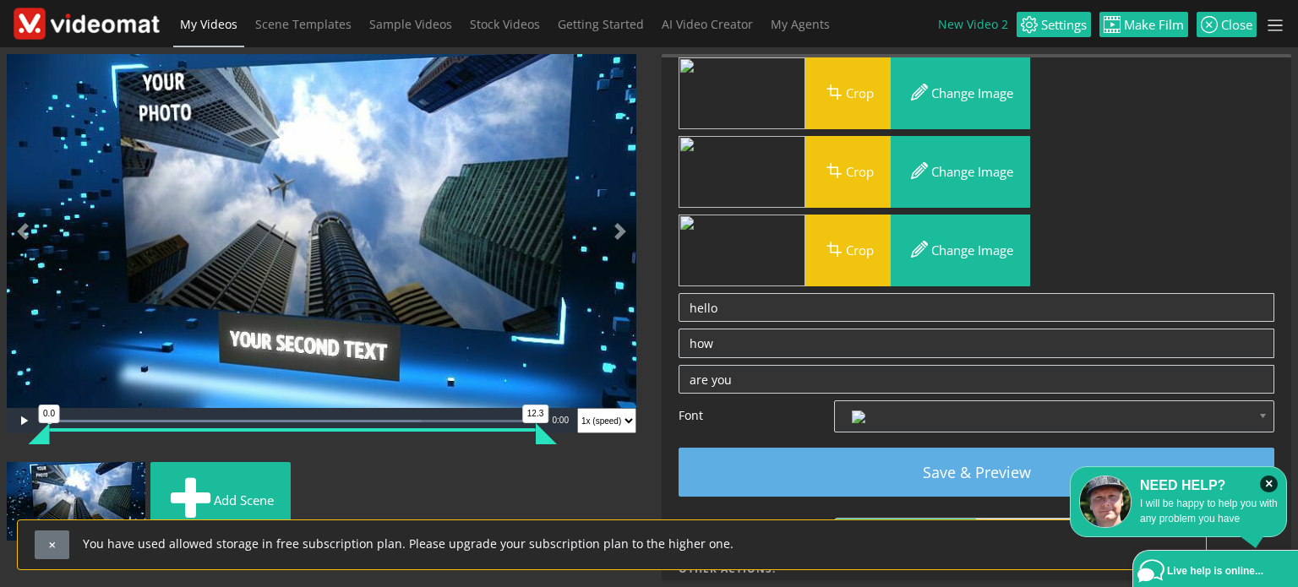
scroll to position [35, 0]
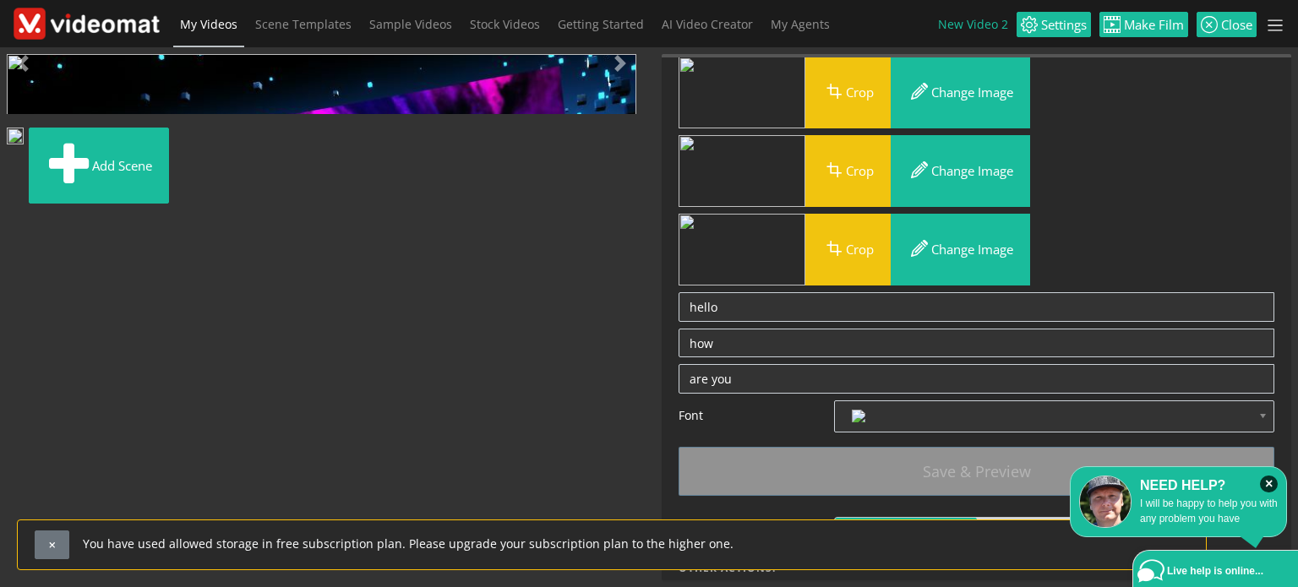
click at [348, 239] on img "Video Player" at bounding box center [322, 231] width 630 height 354
